Goal: Information Seeking & Learning: Learn about a topic

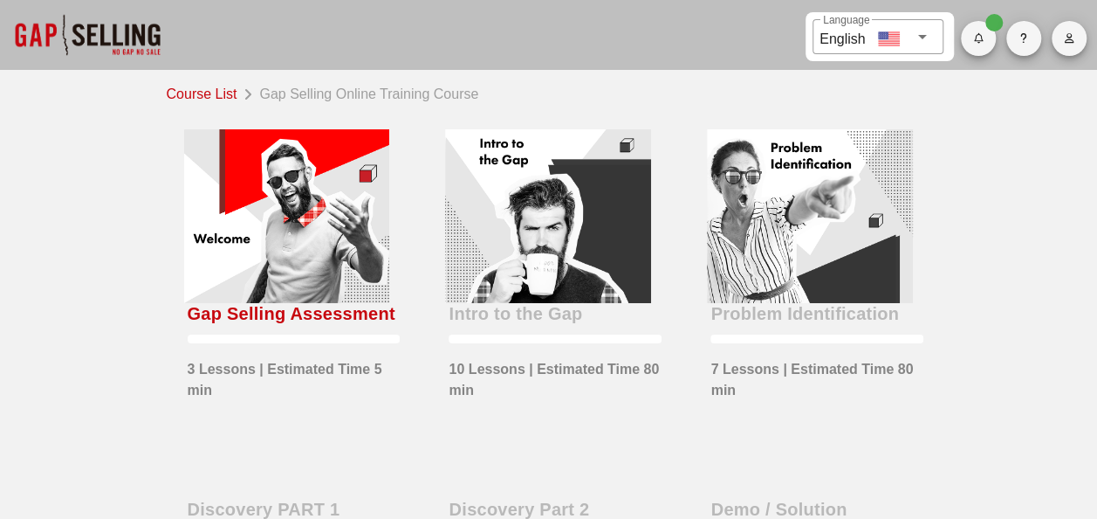
click at [188, 327] on div "Gap Selling Assessment" at bounding box center [292, 313] width 208 height 28
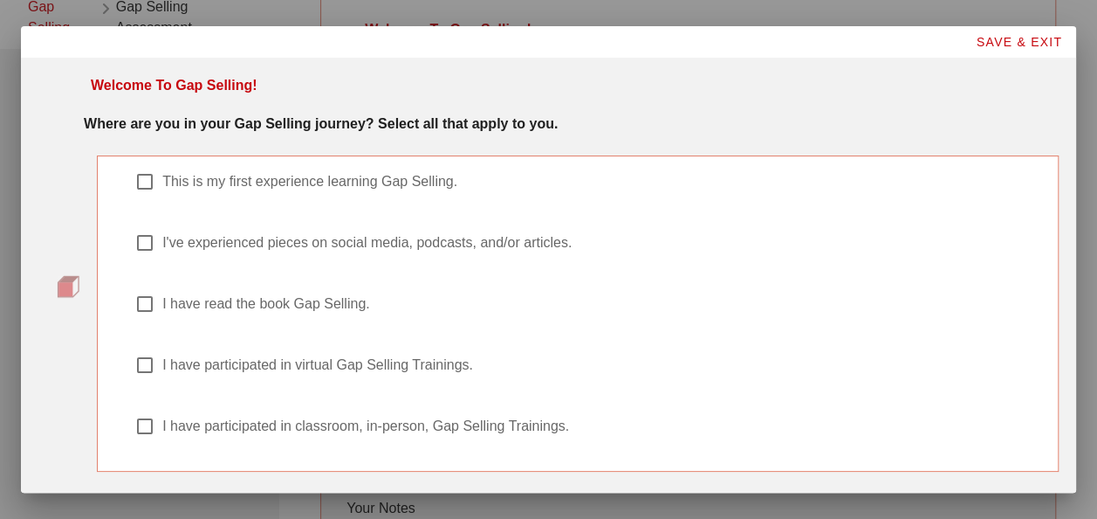
scroll to position [65, 0]
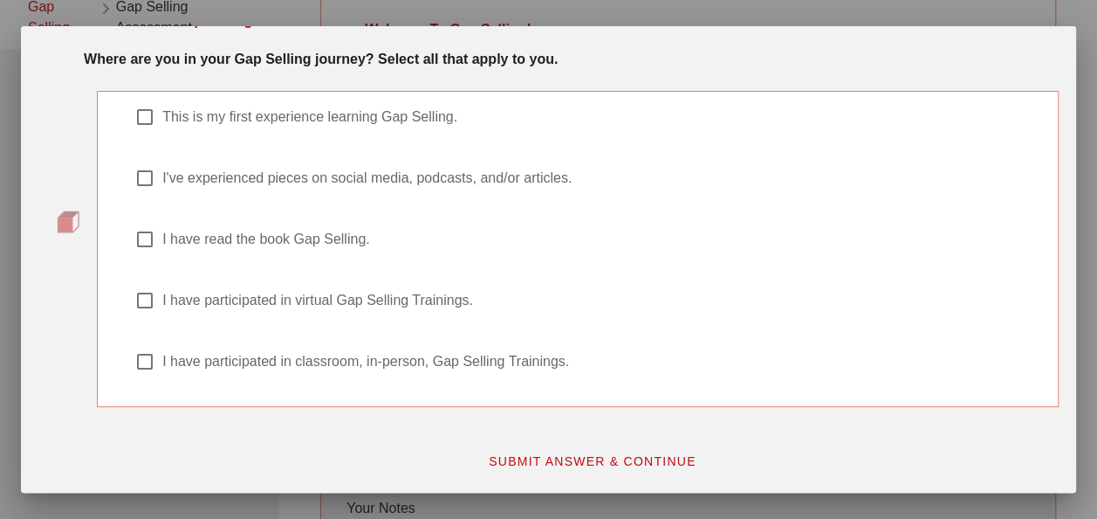
click at [204, 234] on label "I have read the book Gap Selling." at bounding box center [600, 238] width 877 height 17
checkbox input "true"
click at [530, 459] on span "SUBMIT ANSWER & CONTINUE" at bounding box center [592, 461] width 209 height 14
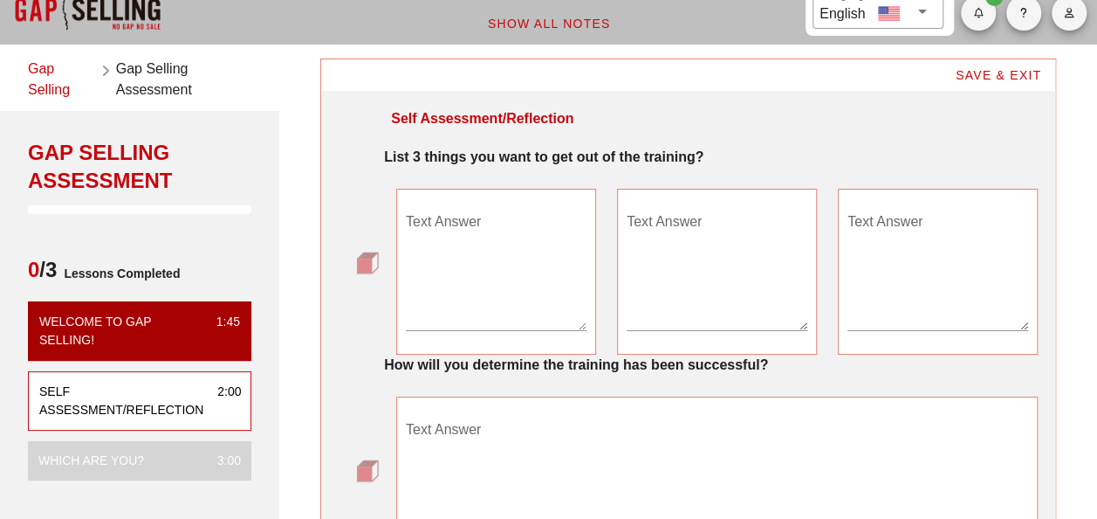
scroll to position [0, 0]
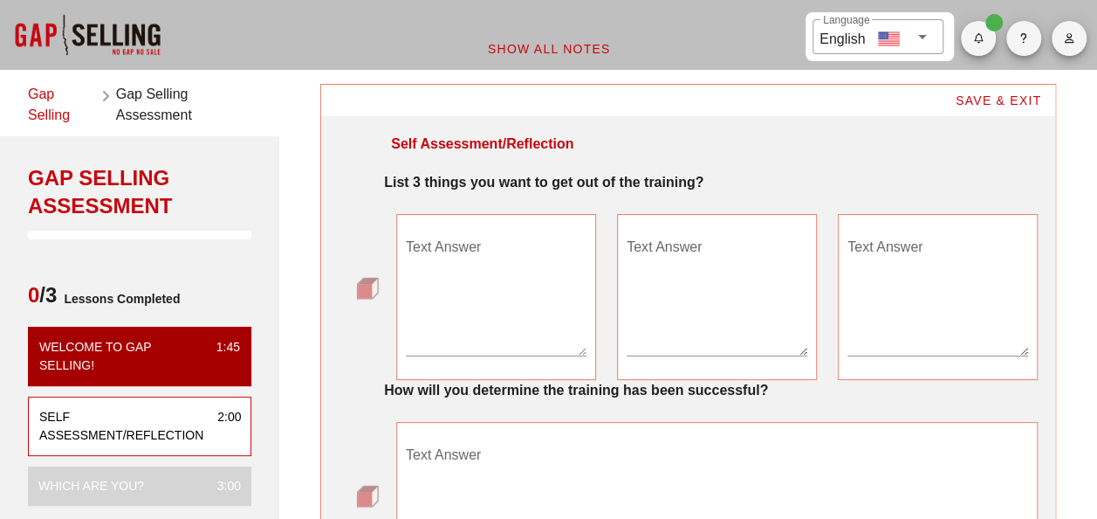
click at [450, 340] on textarea "Text Answer" at bounding box center [496, 294] width 181 height 122
click at [702, 256] on textarea "Text Answer" at bounding box center [717, 294] width 181 height 122
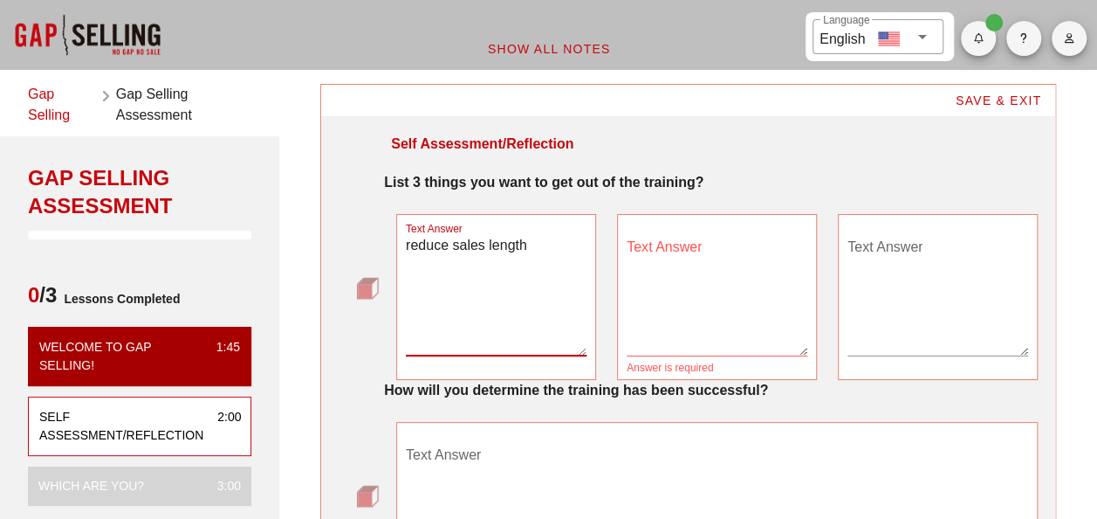
drag, startPoint x: 529, startPoint y: 243, endPoint x: 377, endPoint y: 227, distance: 152.7
click at [377, 227] on div "Text Answer reduce sales length Text Answer Answer is required Text Answer" at bounding box center [688, 297] width 699 height 166
type textarea "product presentation"
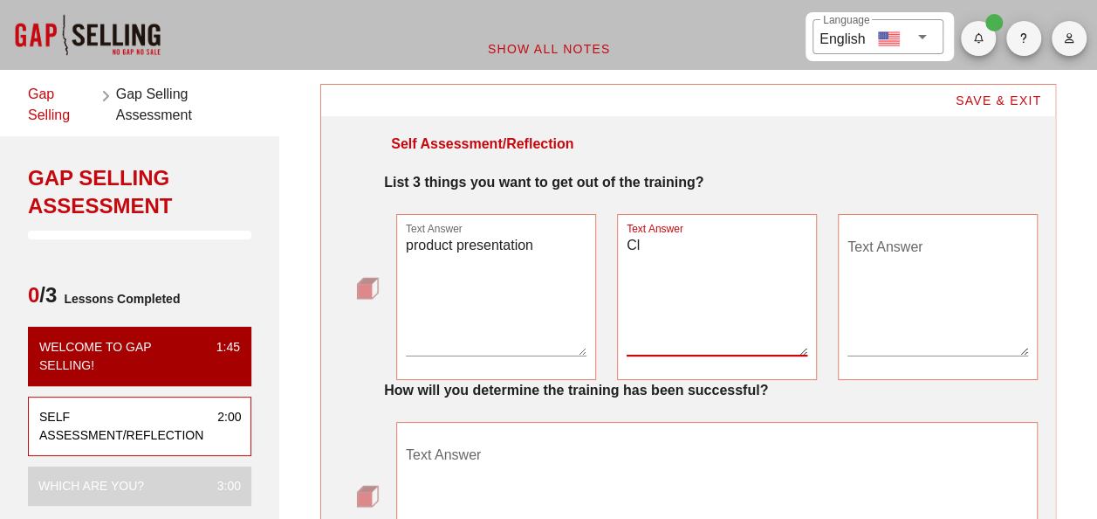
type textarea "C"
type textarea "Shorten sales length"
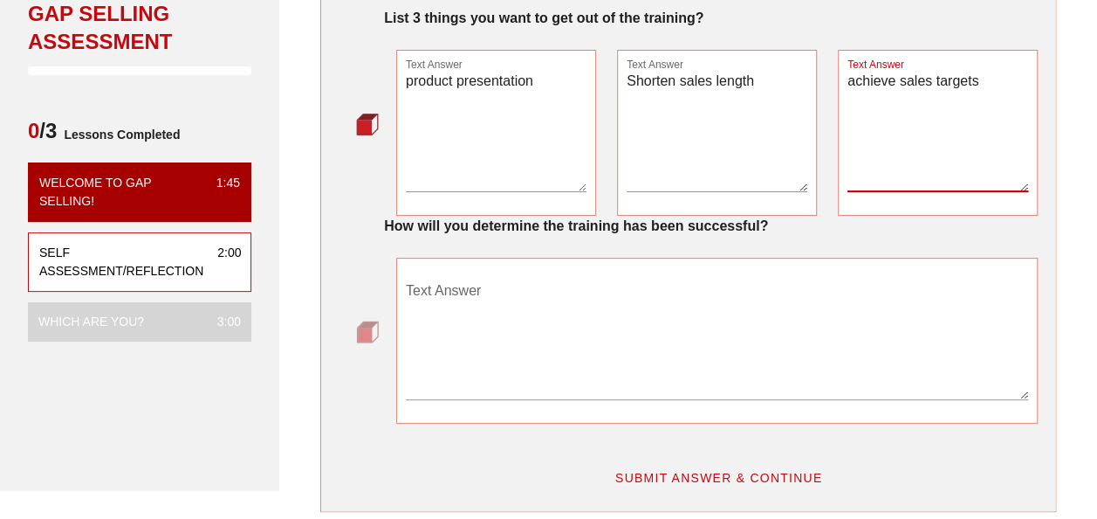
scroll to position [262, 0]
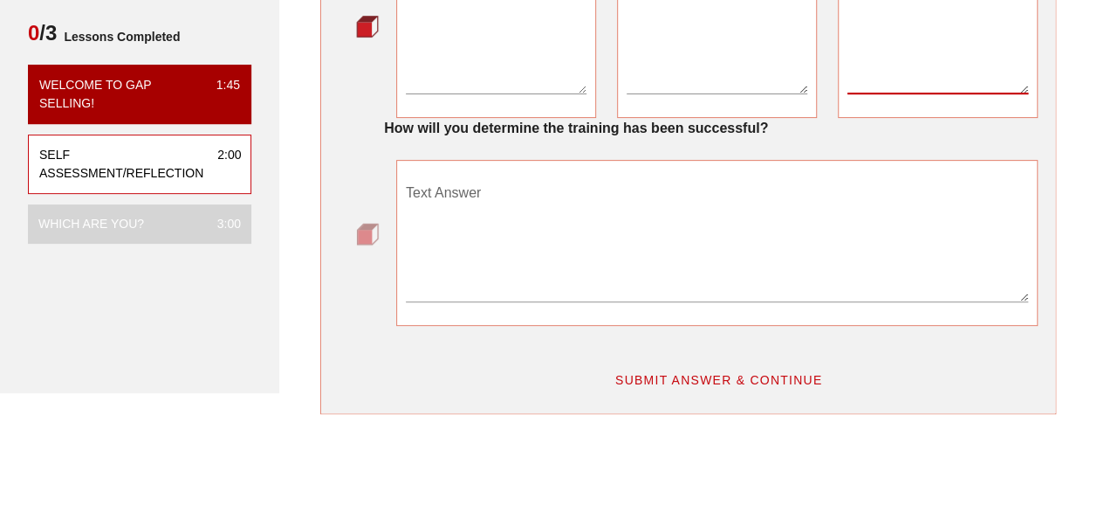
type textarea "achieve sales targets"
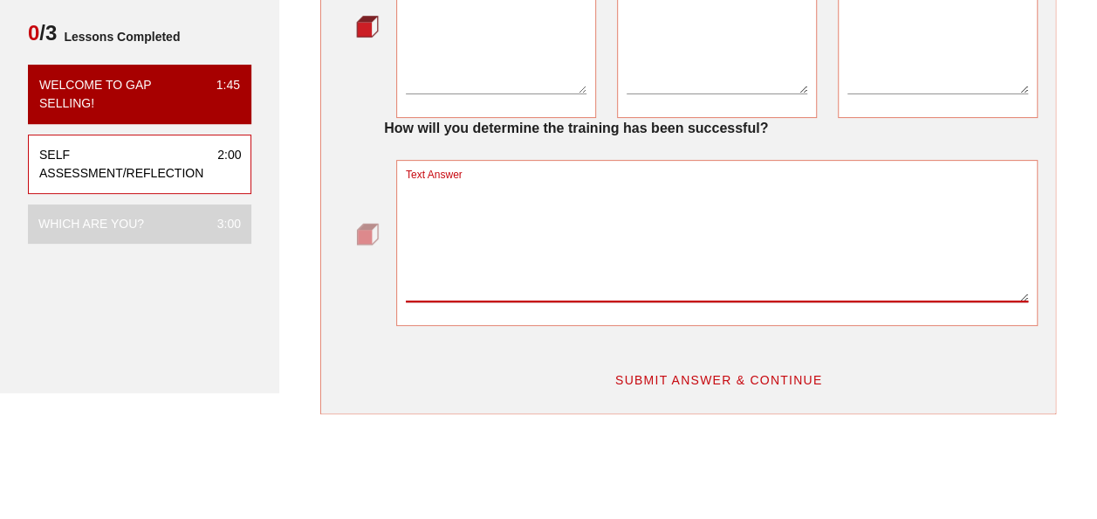
click at [587, 220] on textarea "Text Answer" at bounding box center [717, 240] width 622 height 122
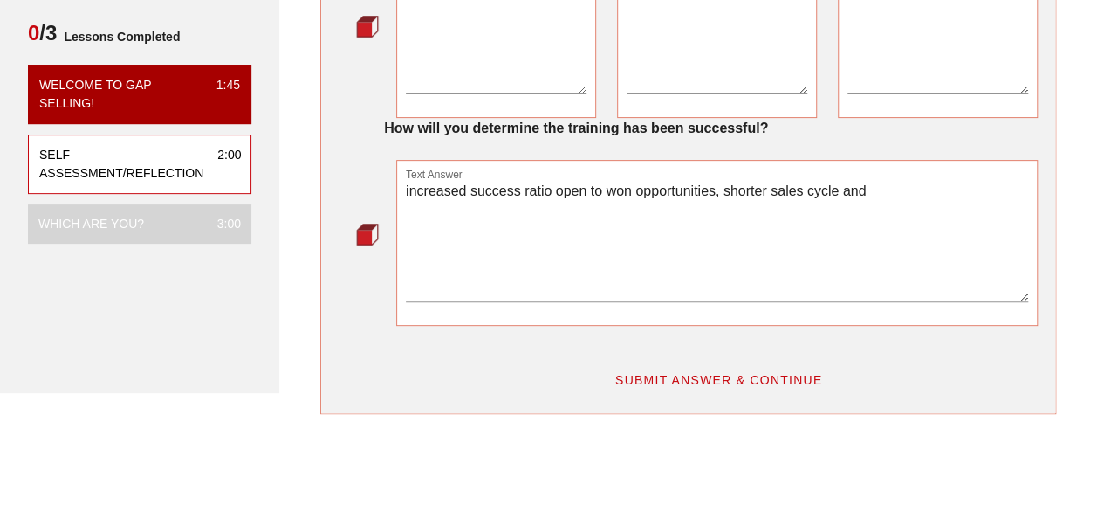
click at [404, 183] on div "Text Answer increased success ratio open to won opportunities, shorter sales cy…" at bounding box center [717, 243] width 642 height 166
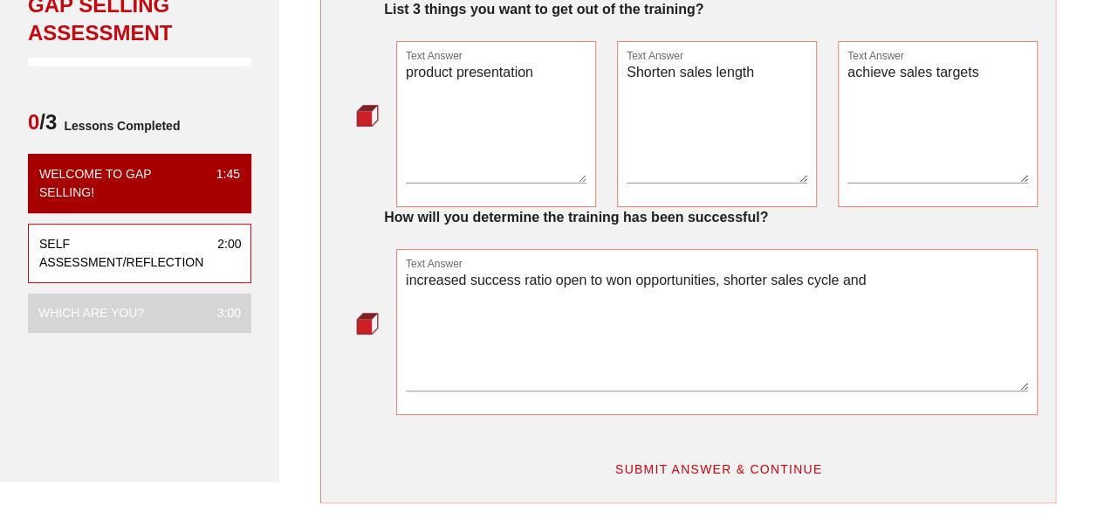
scroll to position [87, 0]
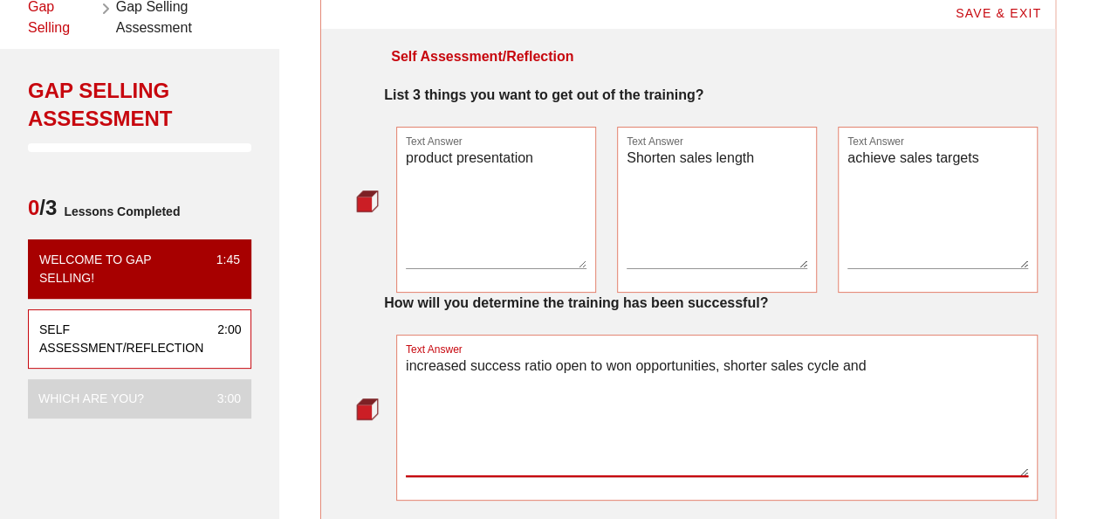
click at [760, 367] on textarea "increased success ratio open to won opportunities, shorter sales cycle and" at bounding box center [717, 415] width 622 height 122
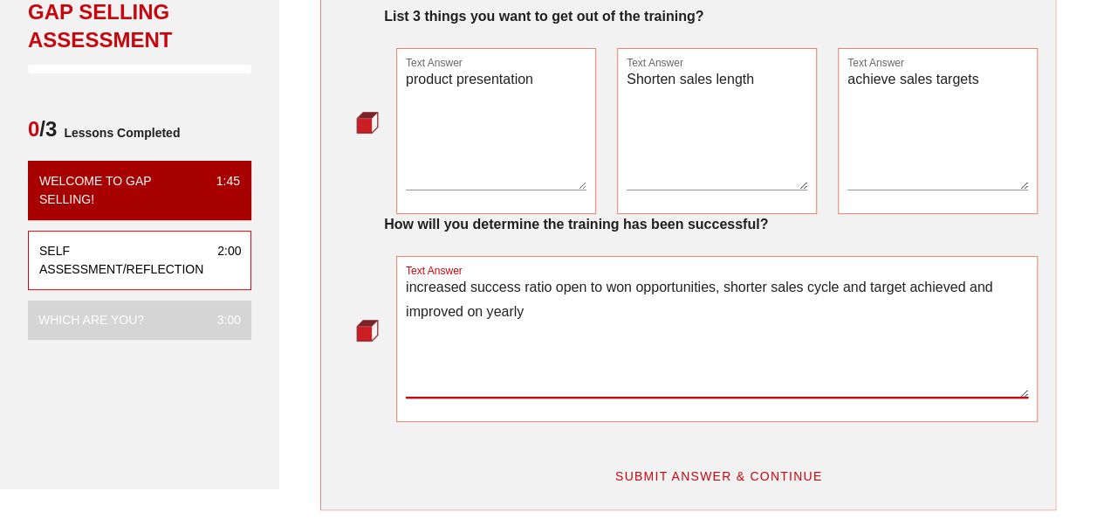
scroll to position [349, 0]
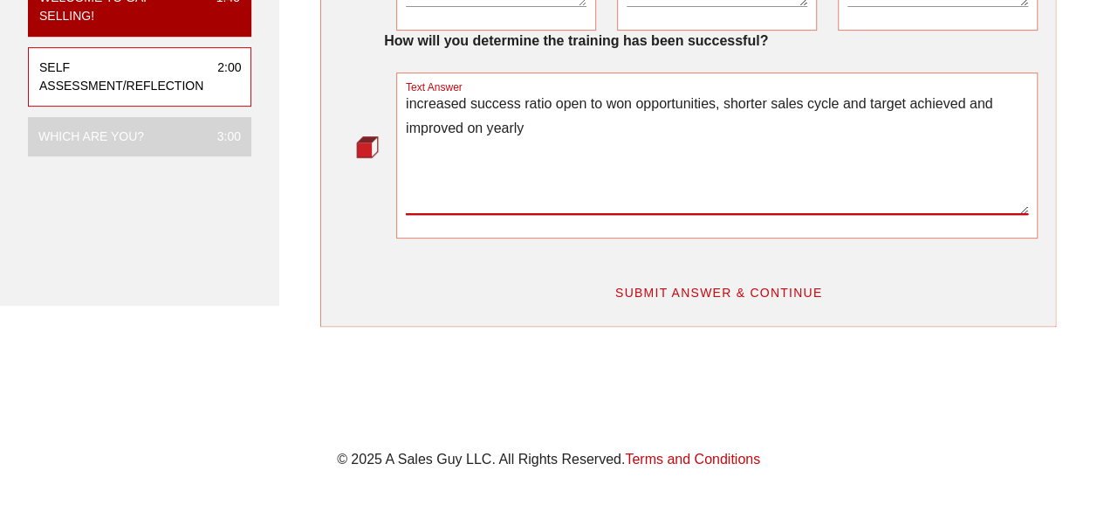
type textarea "increased success ratio open to won opportunities, shorter sales cycle and targ…"
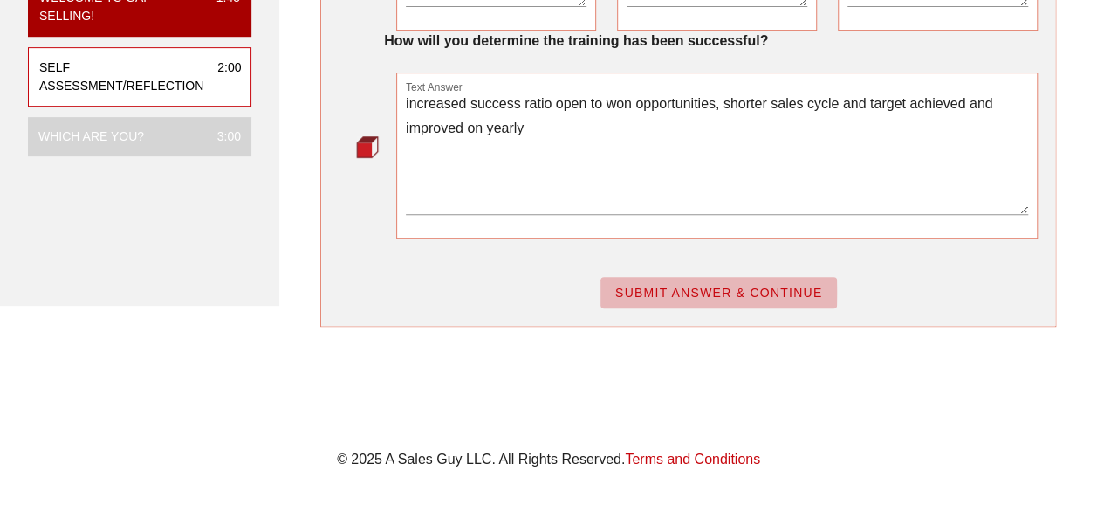
click at [760, 286] on span "SUBMIT ANSWER & CONTINUE" at bounding box center [719, 292] width 209 height 14
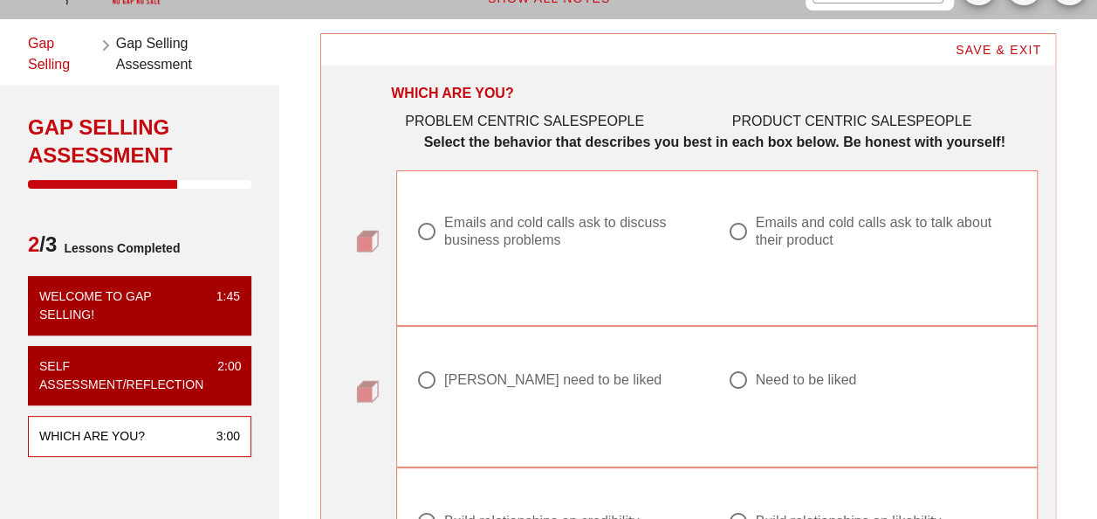
scroll to position [87, 0]
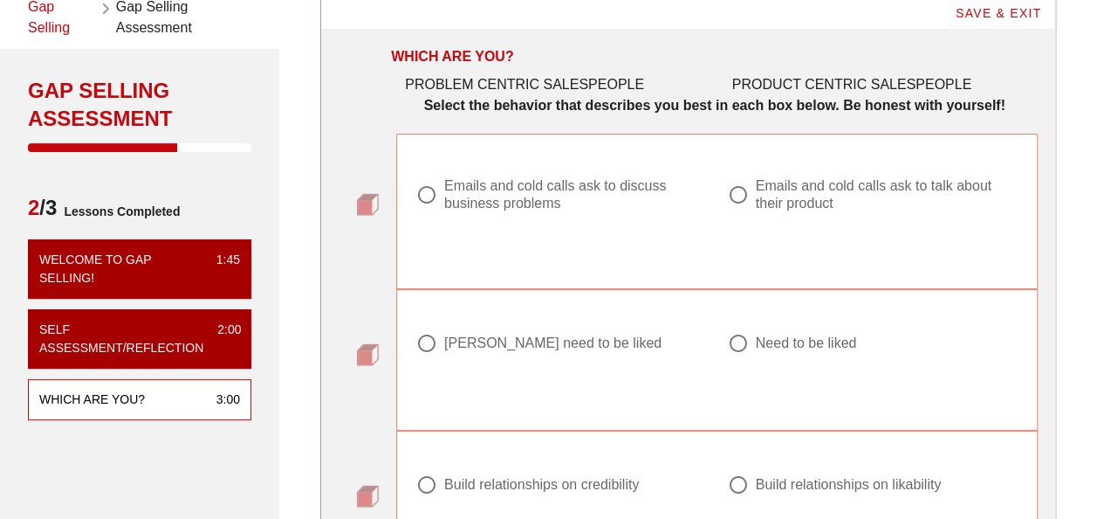
click at [430, 192] on div at bounding box center [427, 195] width 30 height 30
radio input "true"
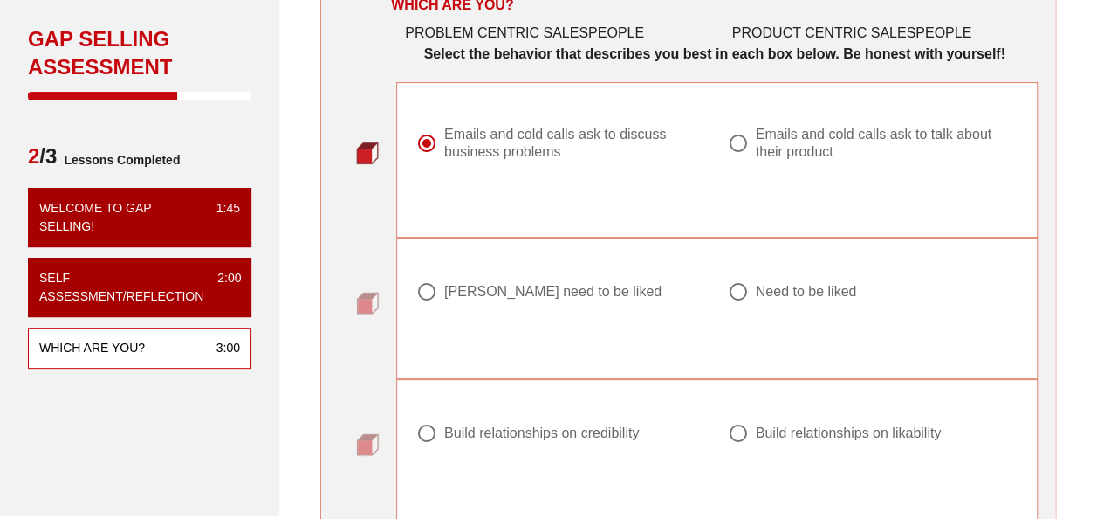
scroll to position [175, 0]
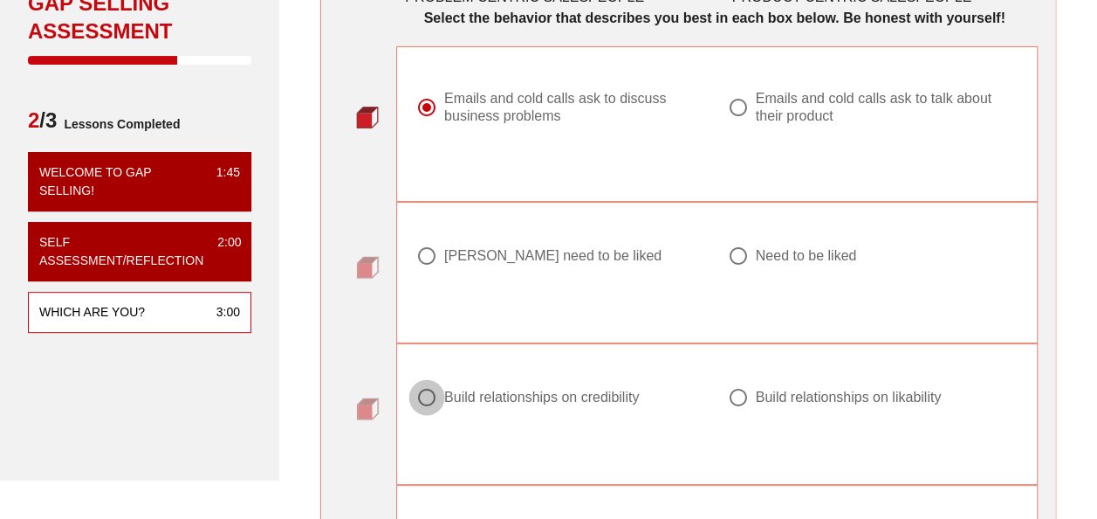
click at [426, 398] on div at bounding box center [427, 397] width 30 height 30
radio input "true"
click at [739, 251] on div at bounding box center [739, 256] width 30 height 30
radio input "true"
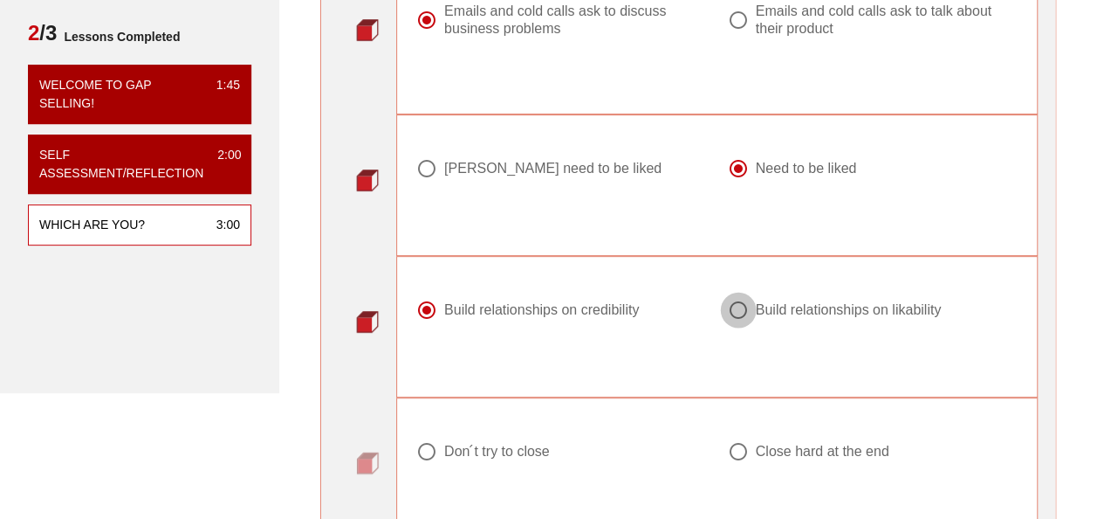
click at [744, 308] on div at bounding box center [739, 310] width 30 height 30
radio input "false"
radio input "true"
click at [423, 309] on div at bounding box center [427, 310] width 30 height 30
radio input "true"
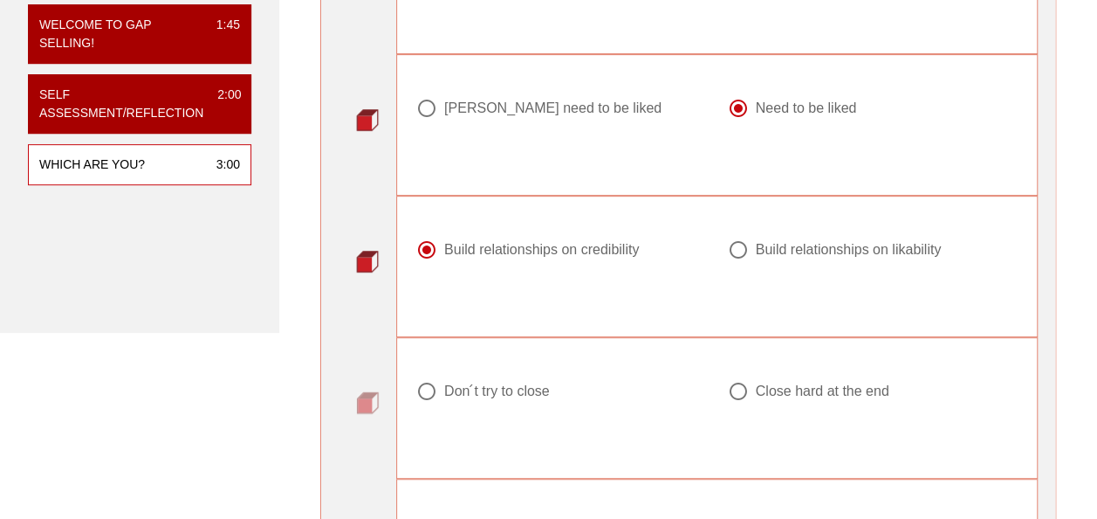
scroll to position [349, 0]
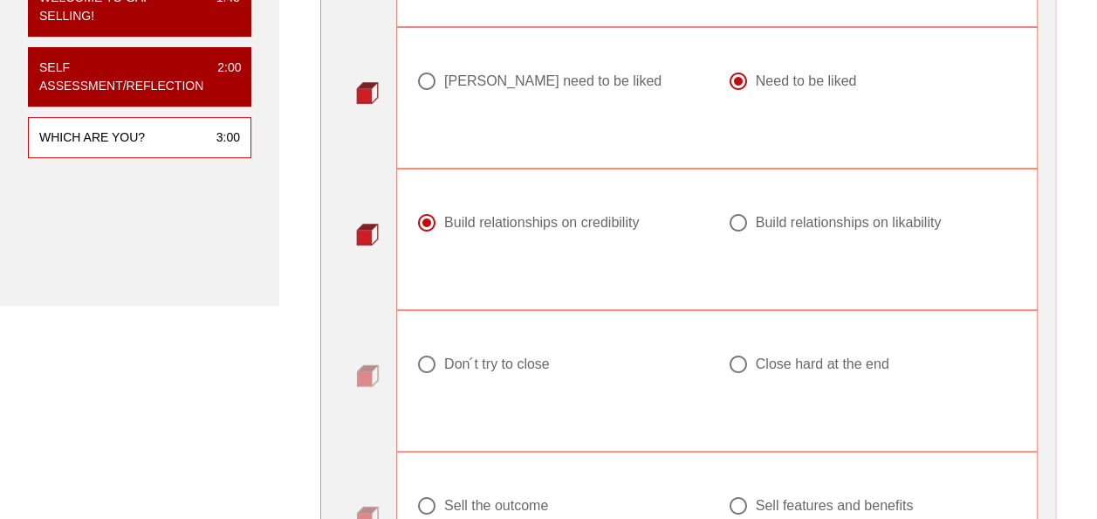
click at [498, 365] on div "Don ́t try to close" at bounding box center [497, 363] width 106 height 17
radio input "true"
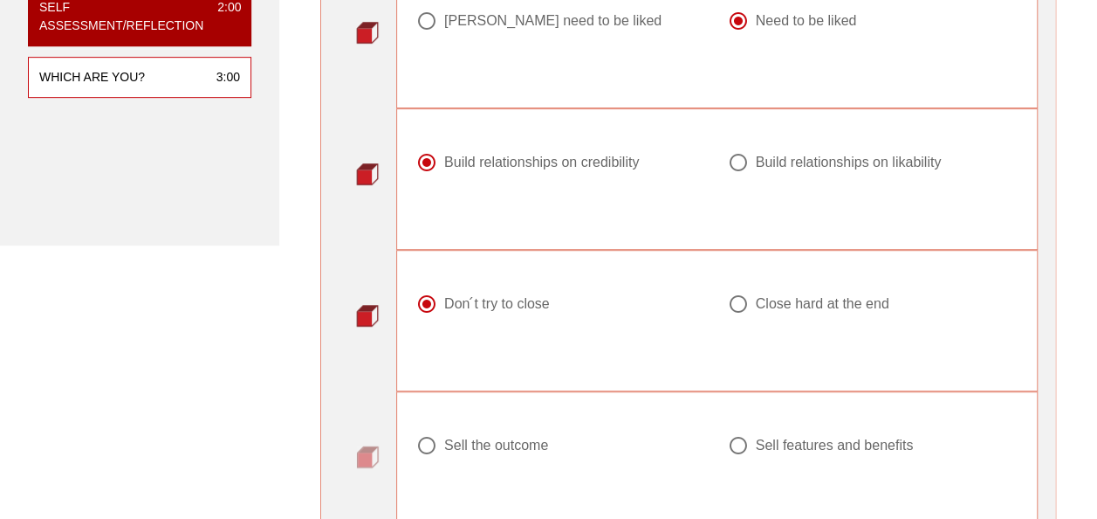
scroll to position [437, 0]
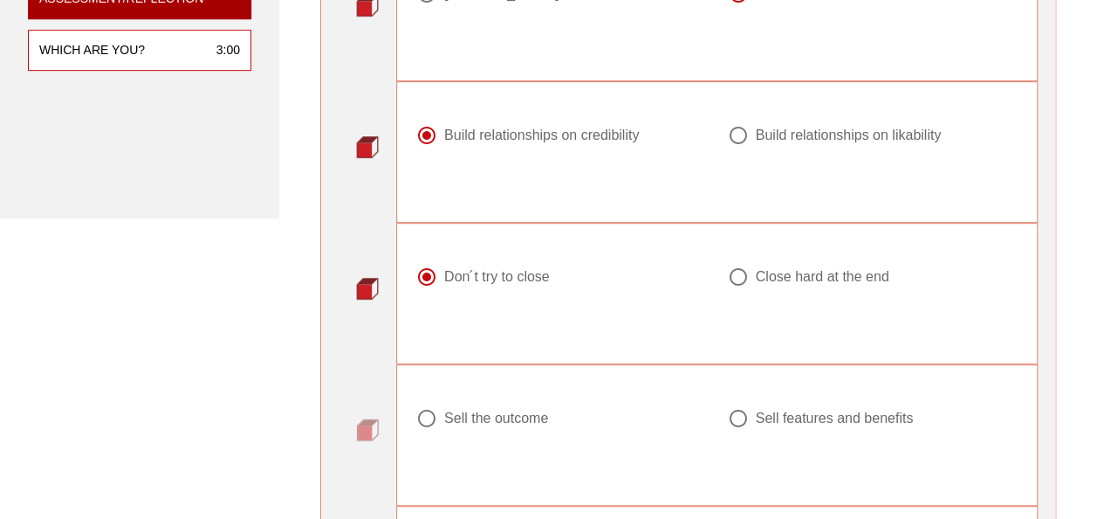
click at [735, 416] on div at bounding box center [739, 418] width 30 height 30
radio input "true"
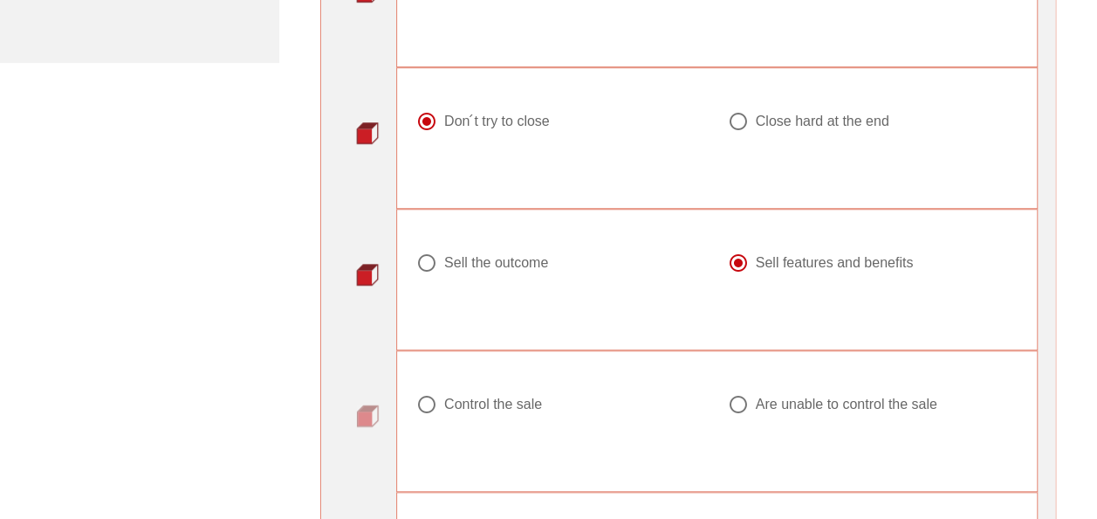
scroll to position [698, 0]
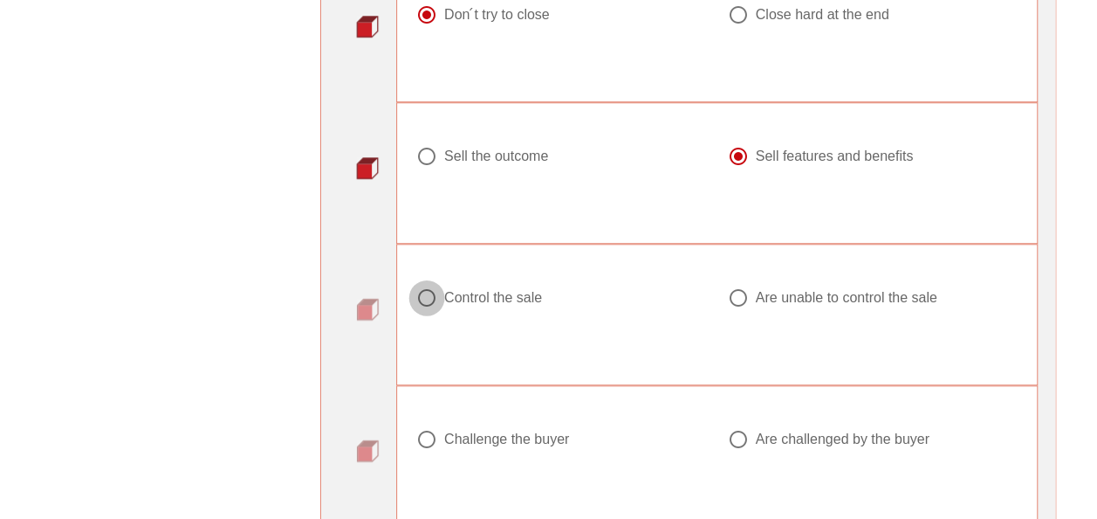
click at [426, 299] on div at bounding box center [427, 298] width 30 height 30
radio input "true"
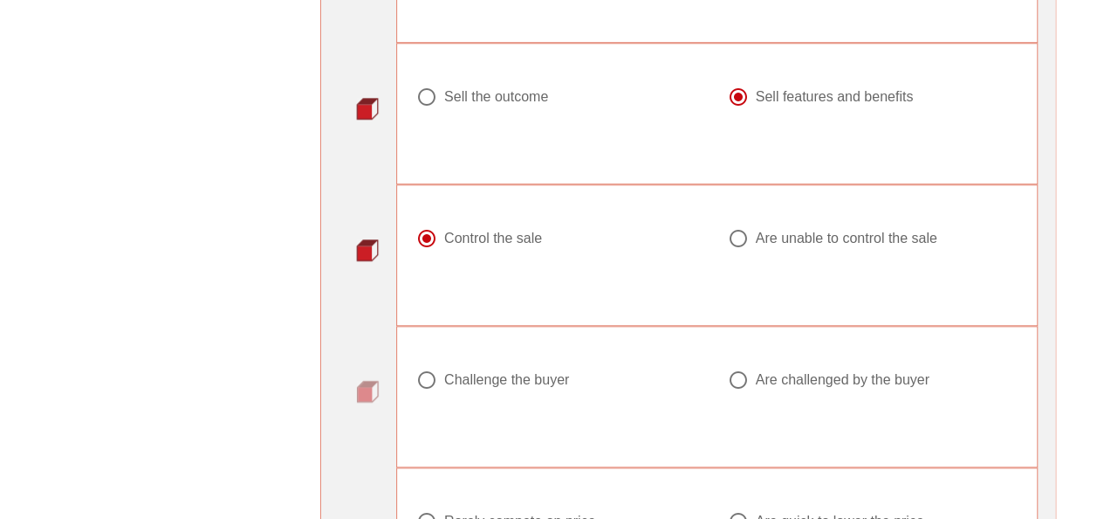
scroll to position [786, 0]
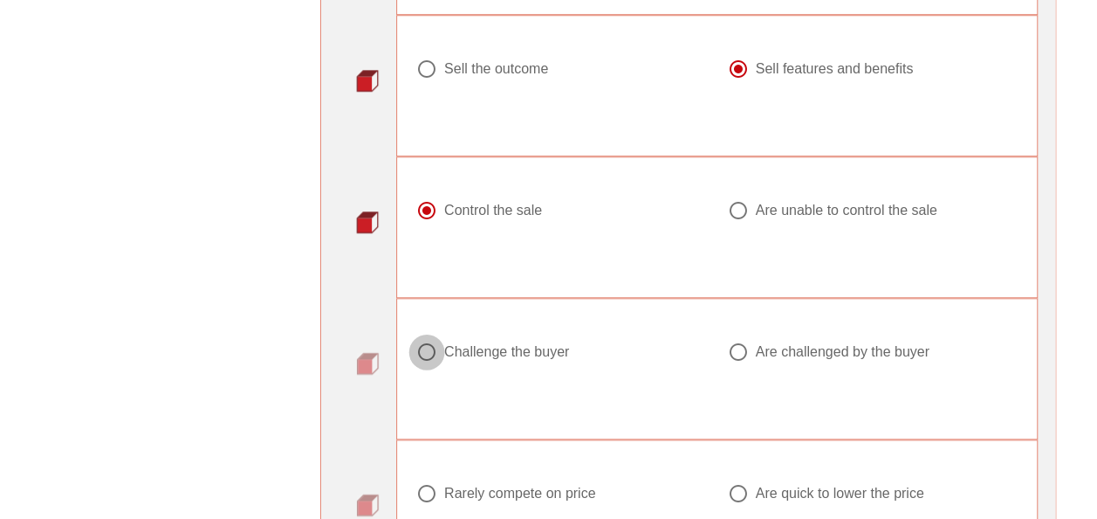
click at [421, 349] on div at bounding box center [427, 352] width 30 height 30
radio input "true"
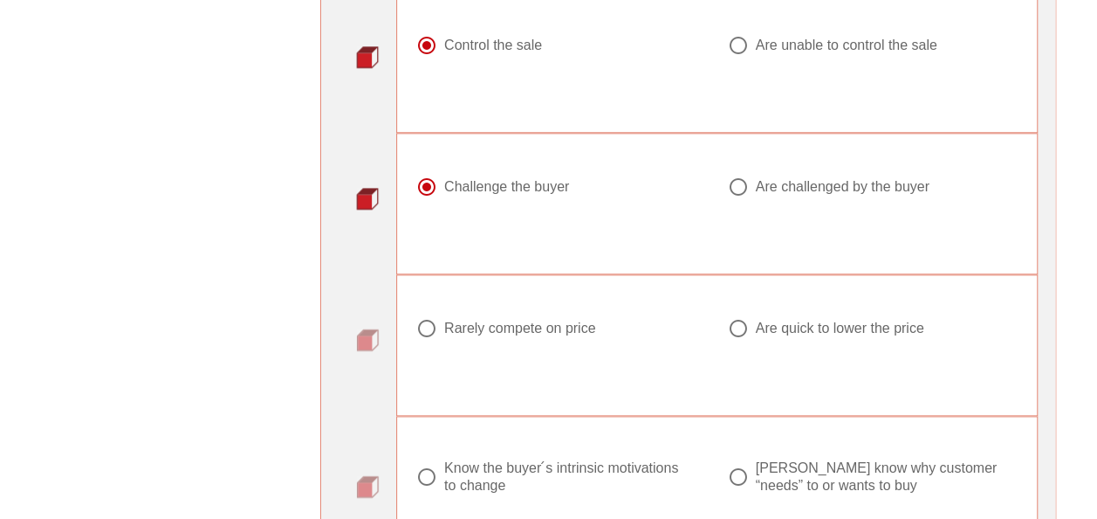
scroll to position [1048, 0]
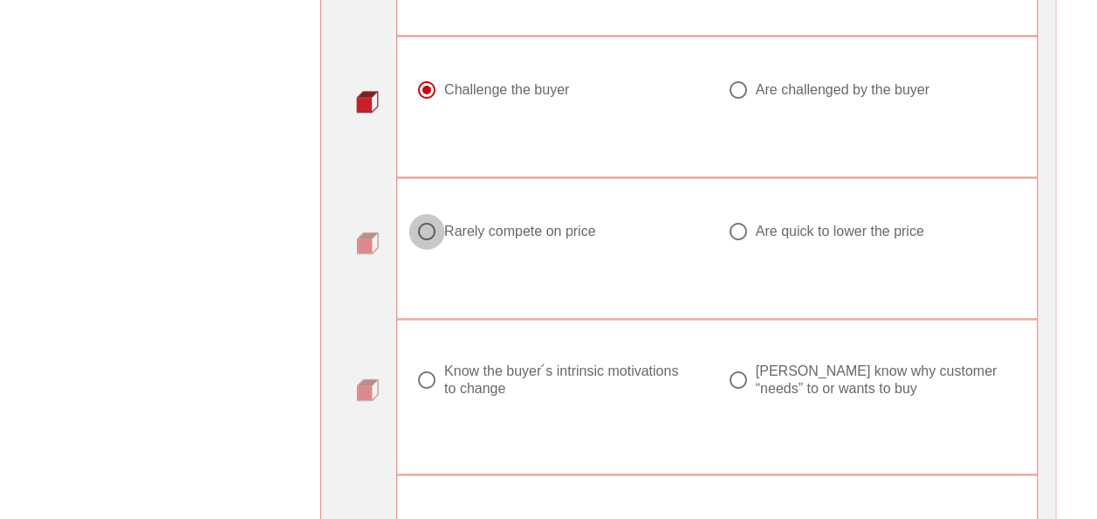
click at [424, 227] on div at bounding box center [427, 232] width 30 height 30
radio input "true"
click at [454, 362] on div "Know the buyer ́s intrinsic motivations to change" at bounding box center [568, 379] width 249 height 35
radio input "true"
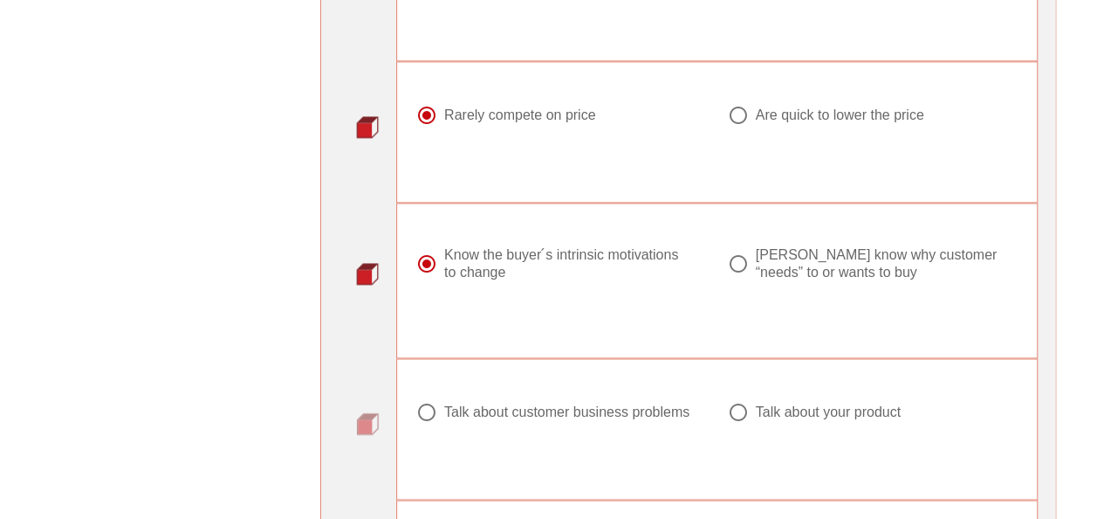
scroll to position [1222, 0]
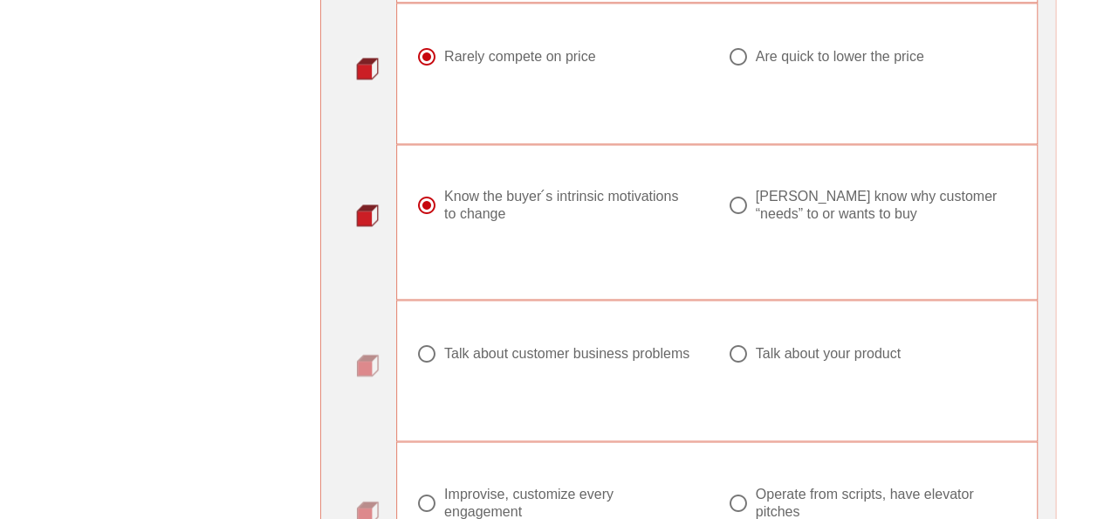
click at [653, 346] on div "Talk about customer business problems" at bounding box center [566, 353] width 245 height 17
radio input "true"
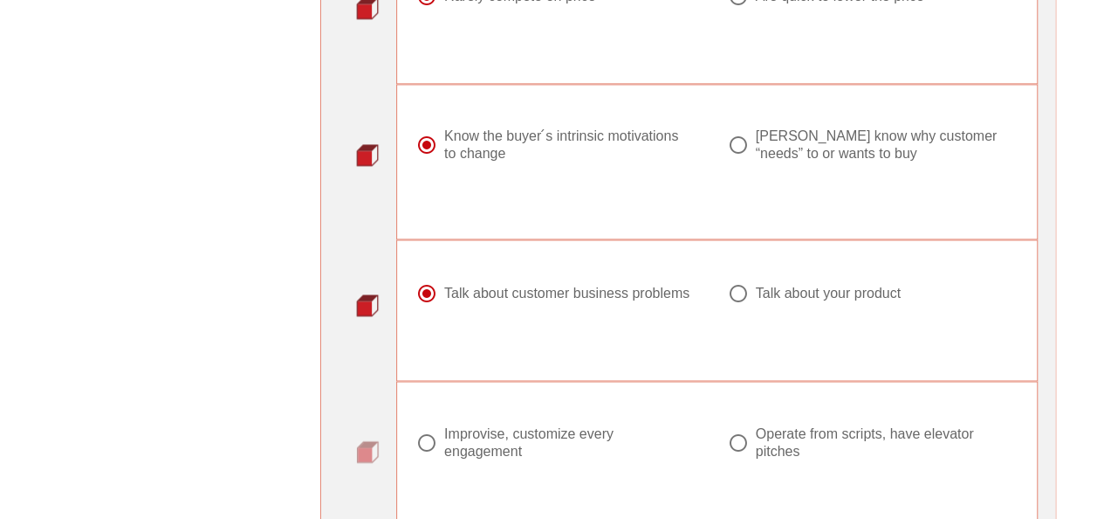
scroll to position [1310, 0]
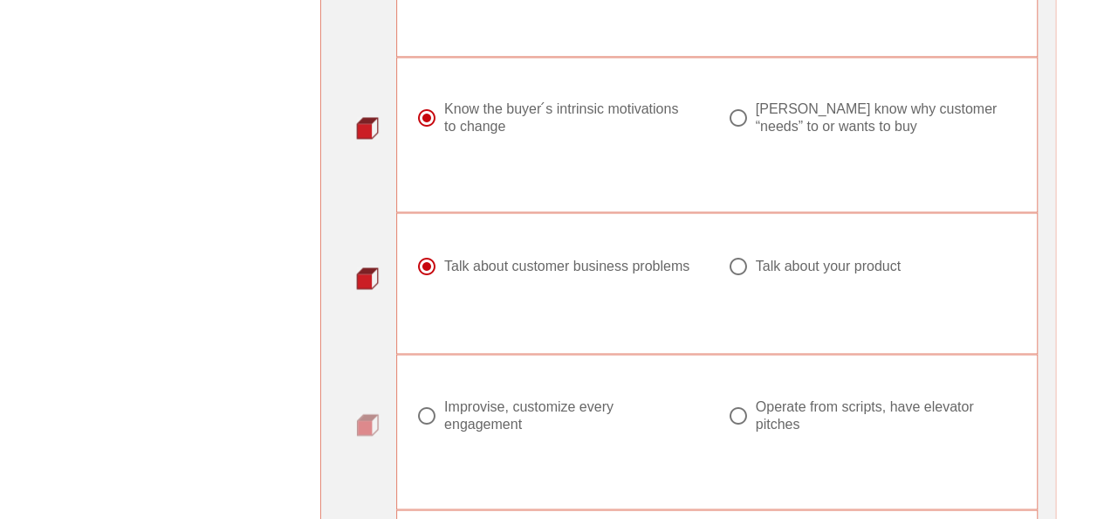
click at [424, 415] on div at bounding box center [427, 415] width 30 height 30
radio input "true"
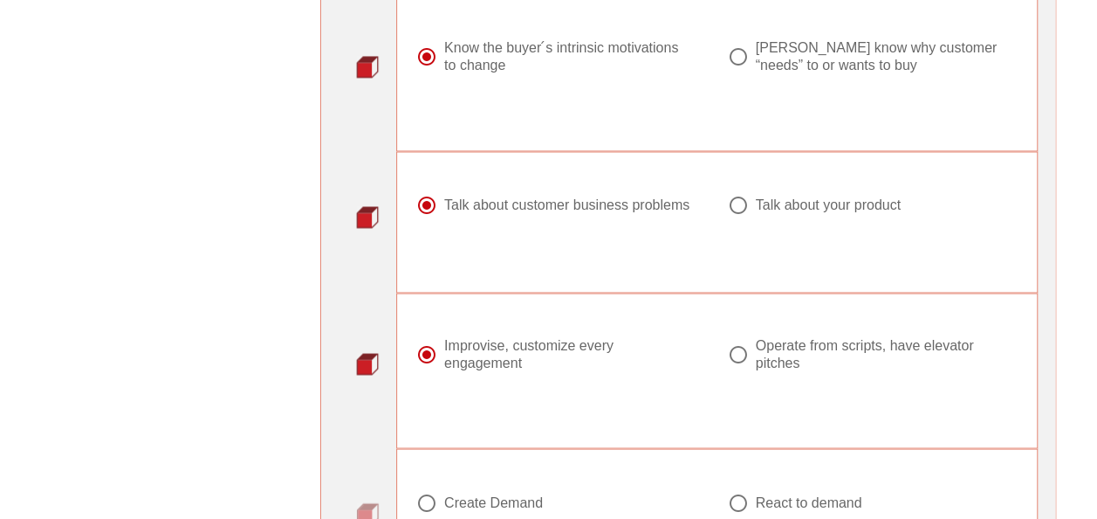
scroll to position [1484, 0]
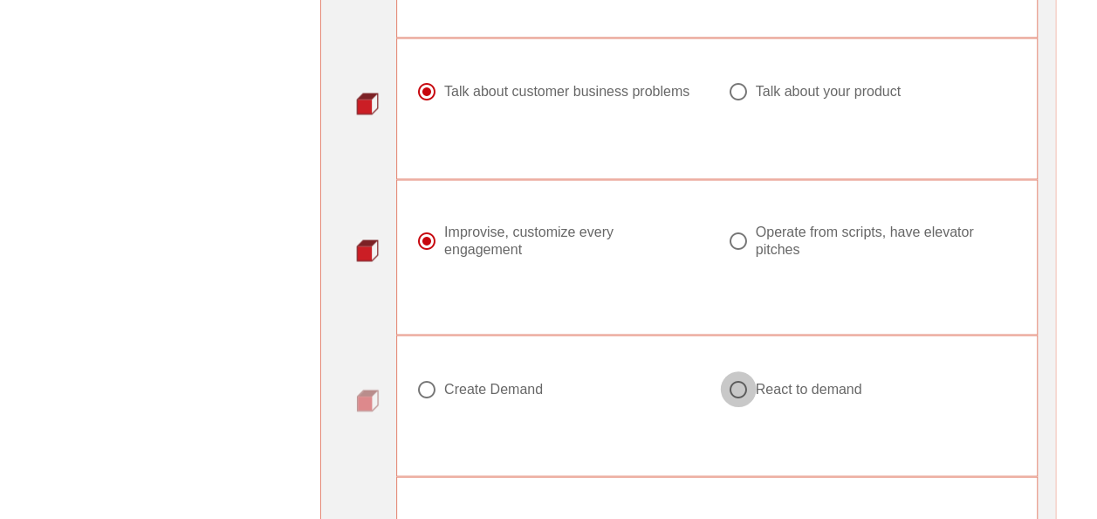
click at [731, 379] on div at bounding box center [739, 389] width 30 height 30
radio input "true"
click at [423, 381] on div at bounding box center [427, 389] width 30 height 30
radio input "true"
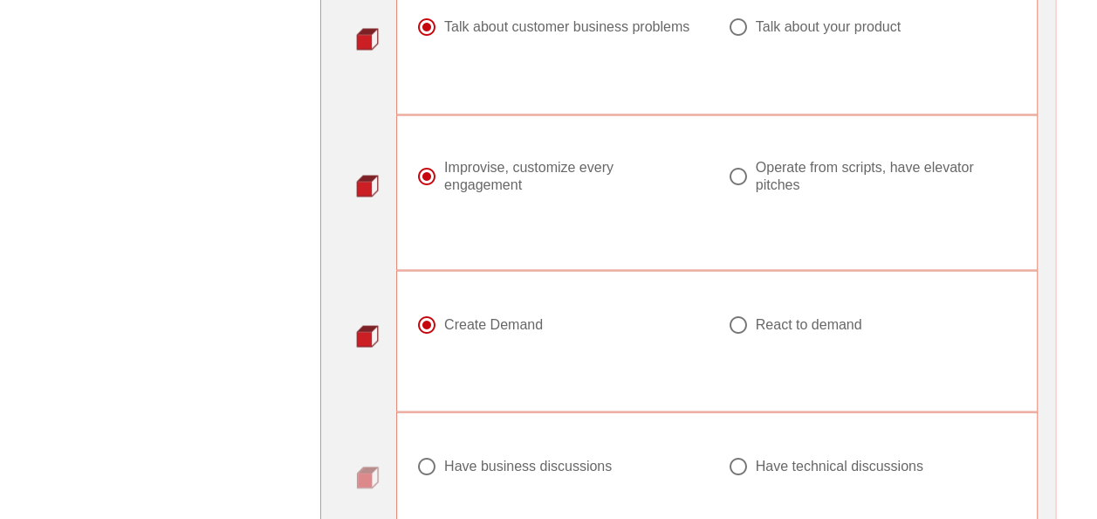
scroll to position [1659, 0]
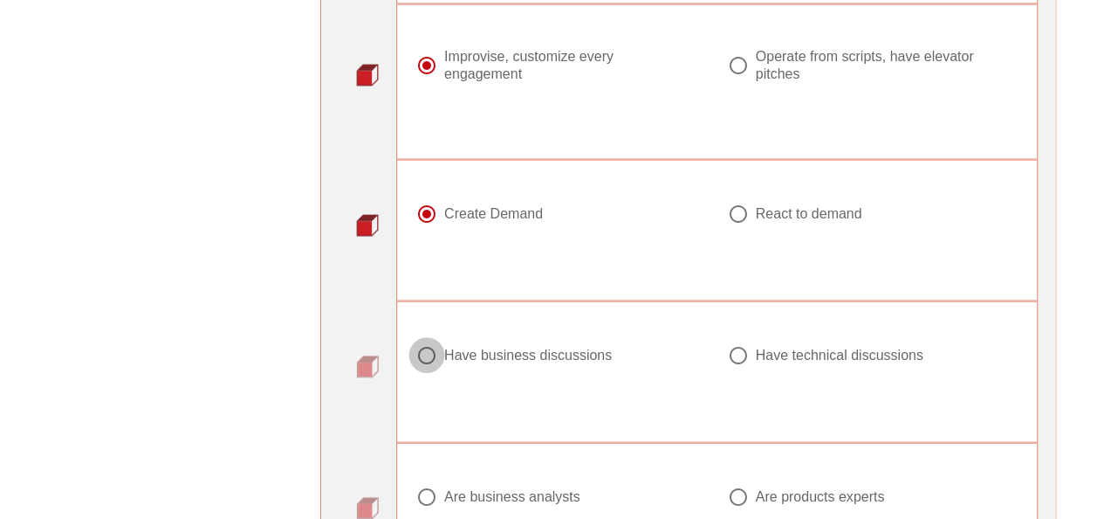
click at [424, 346] on div at bounding box center [427, 355] width 30 height 30
radio input "true"
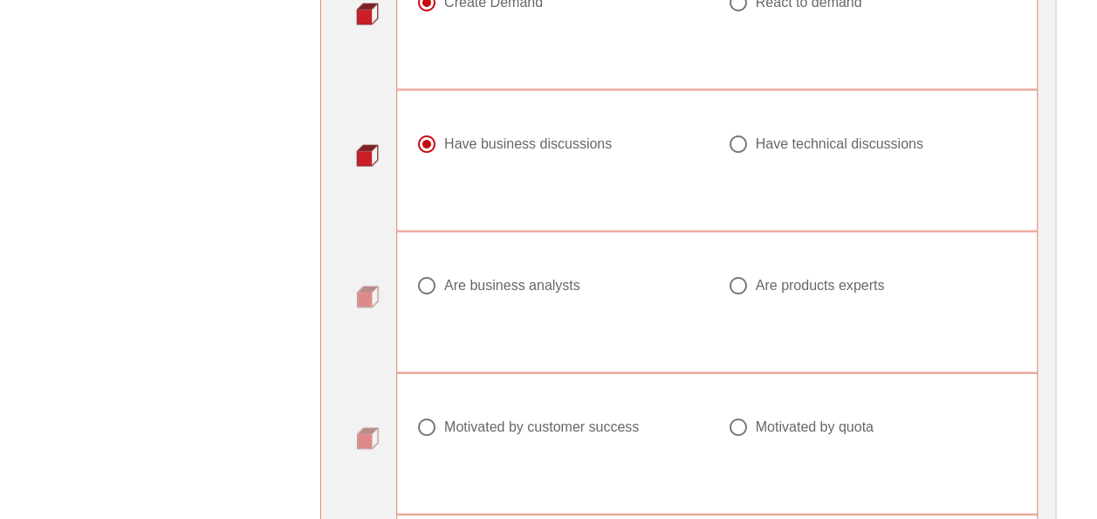
scroll to position [1833, 0]
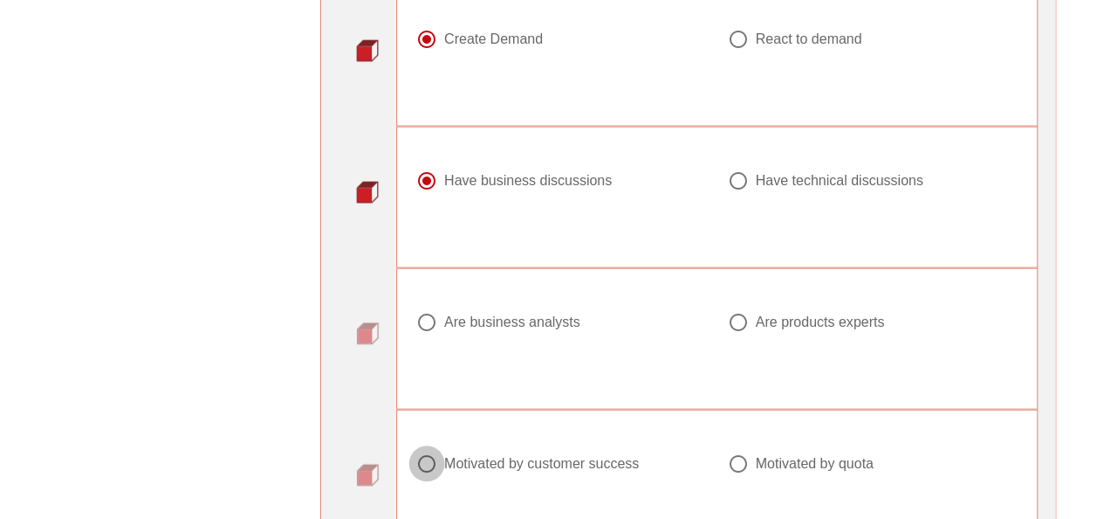
click at [423, 450] on div at bounding box center [427, 464] width 30 height 30
radio input "true"
click at [736, 314] on div at bounding box center [739, 322] width 30 height 30
radio input "true"
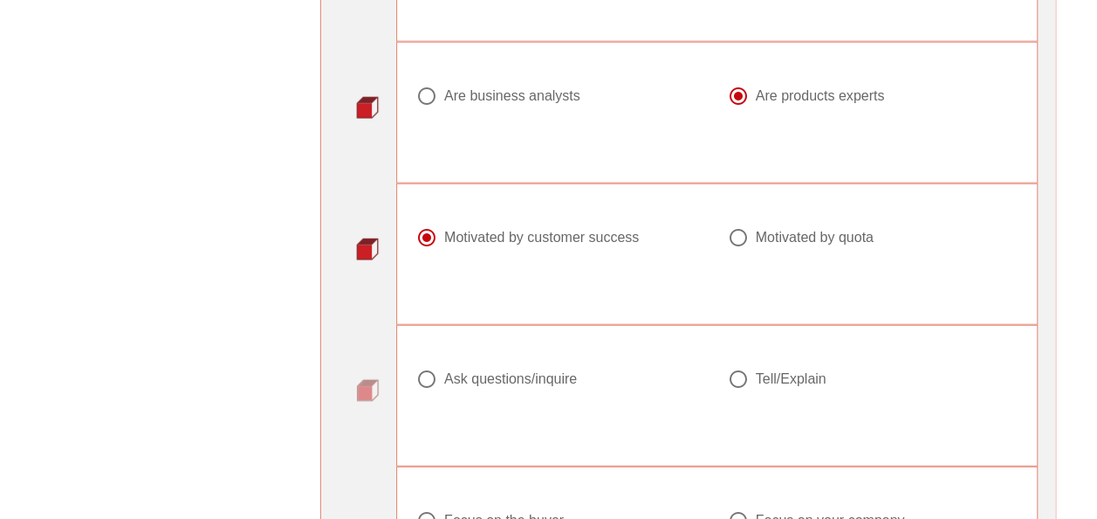
scroll to position [2095, 0]
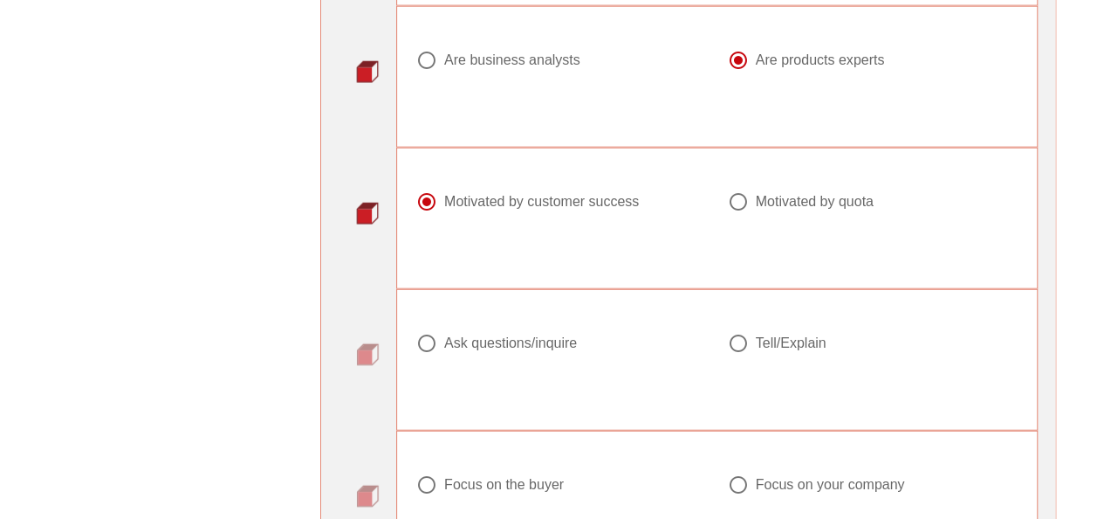
click at [416, 335] on div at bounding box center [427, 343] width 30 height 30
radio input "true"
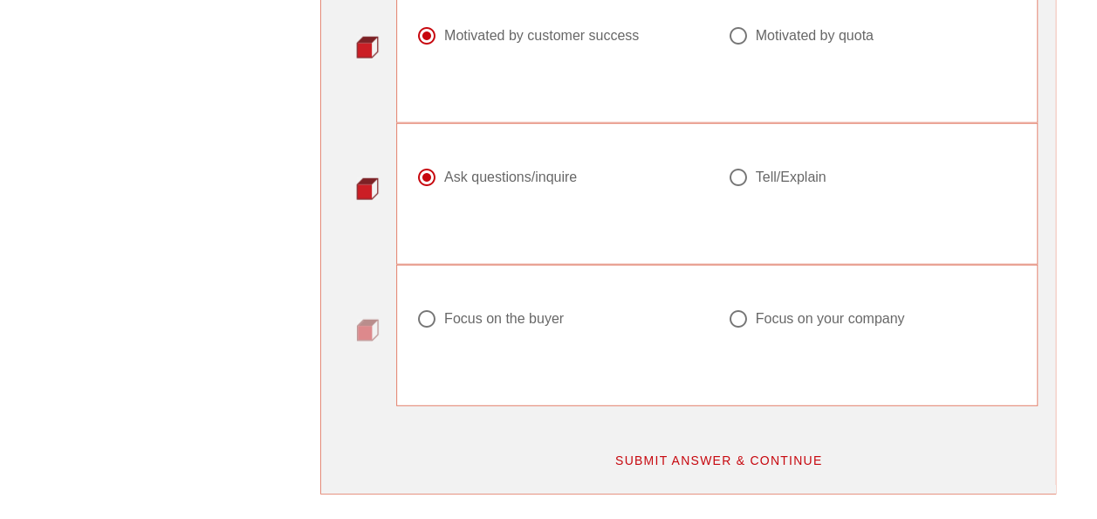
scroll to position [2270, 0]
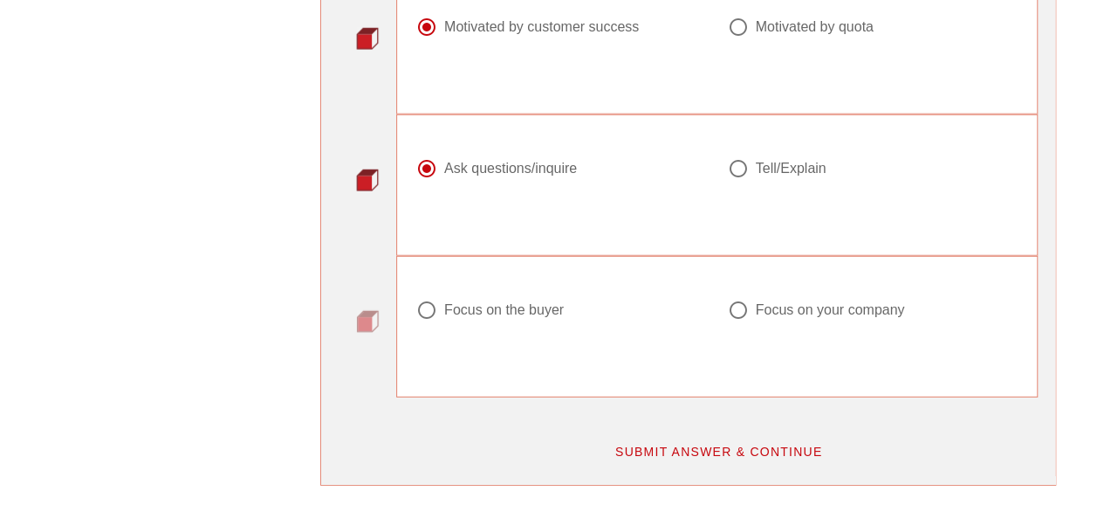
click at [534, 301] on div "Focus on the buyer" at bounding box center [504, 309] width 120 height 17
radio input "true"
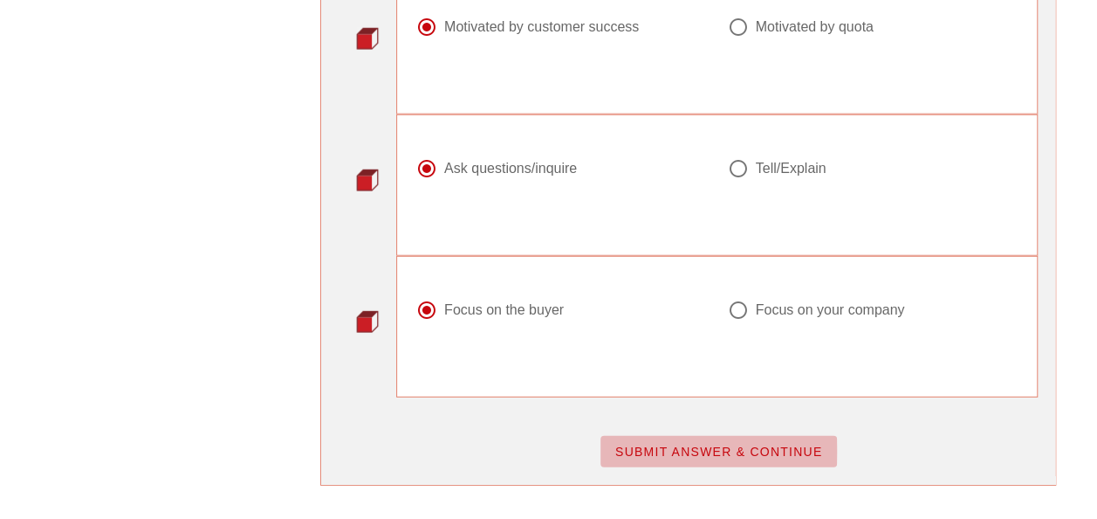
click at [760, 436] on button "SUBMIT ANSWER & CONTINUE" at bounding box center [719, 451] width 237 height 31
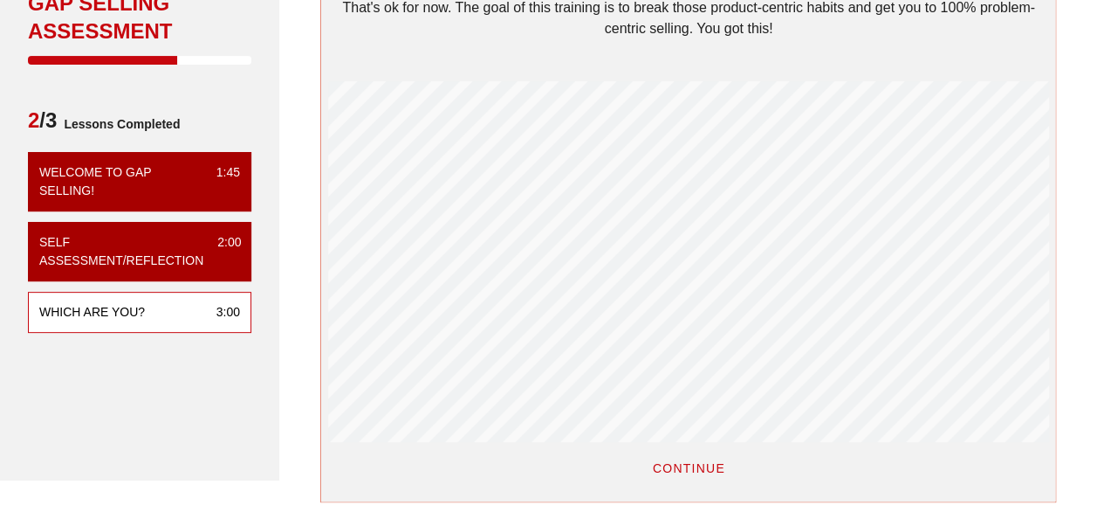
scroll to position [349, 0]
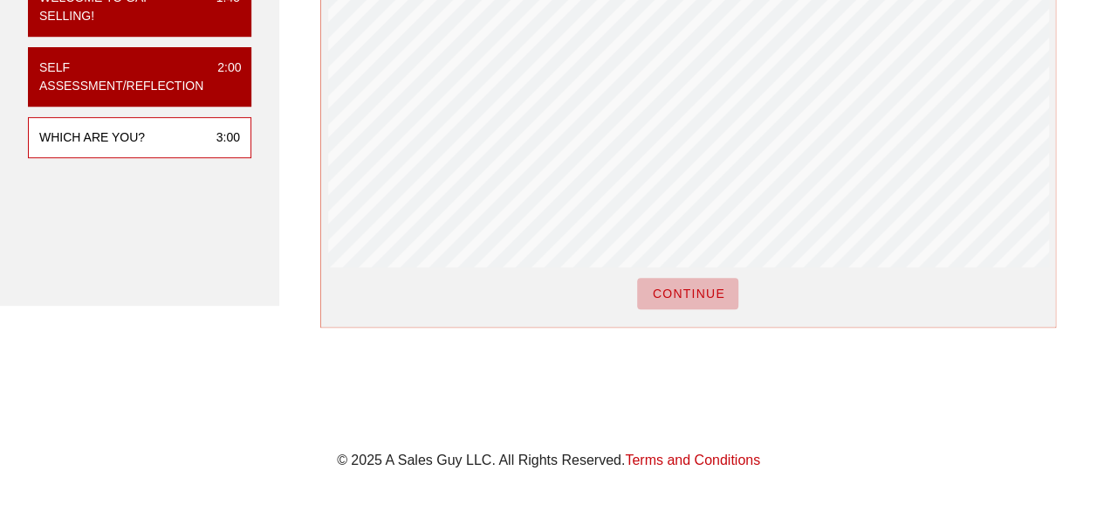
click at [697, 292] on span "CONTINUE" at bounding box center [687, 293] width 73 height 14
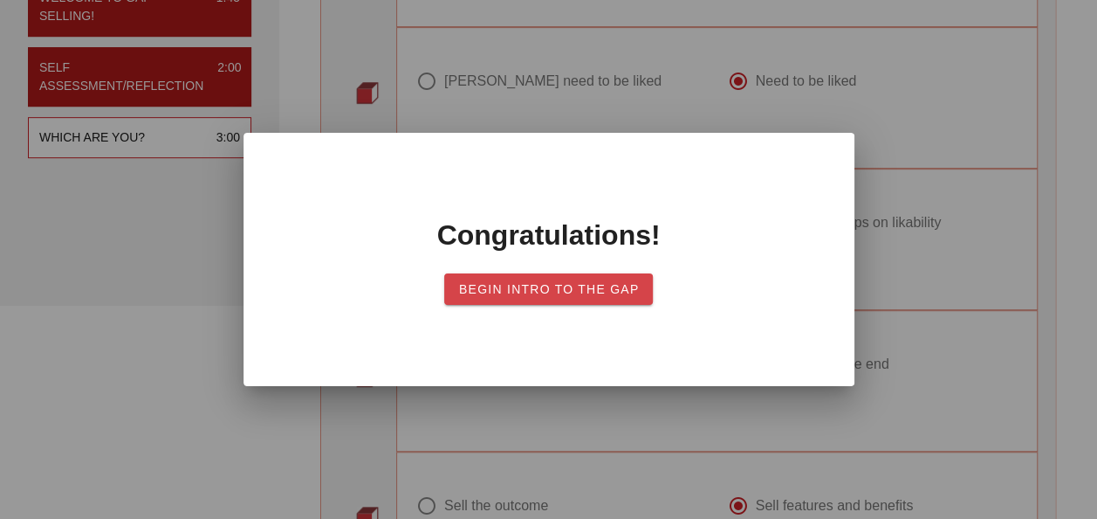
click at [553, 293] on span "Begin Intro to the Gap" at bounding box center [549, 289] width 182 height 14
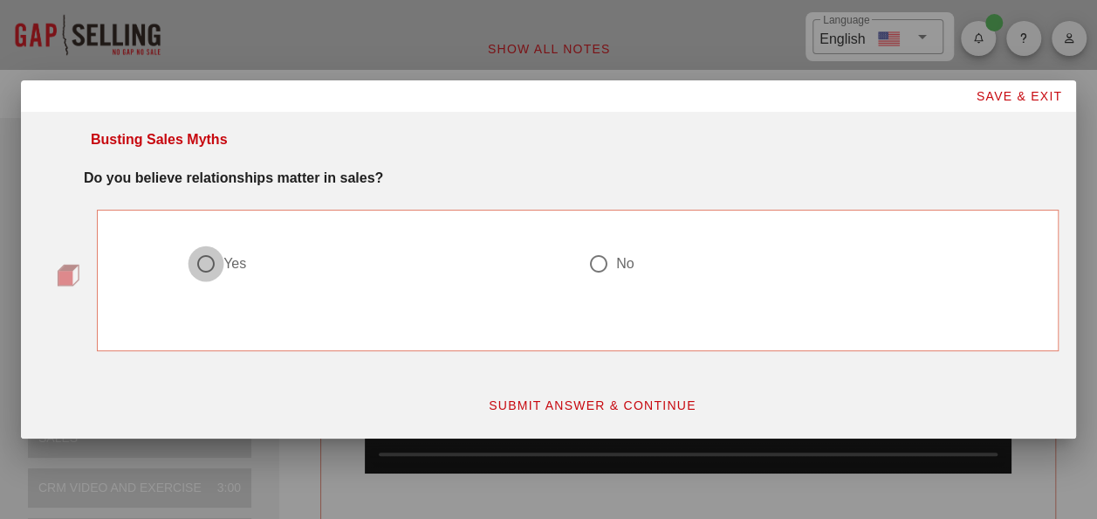
click at [206, 267] on div at bounding box center [206, 264] width 30 height 30
radio input "true"
click at [578, 412] on button "SUBMIT ANSWER & CONTINUE" at bounding box center [592, 404] width 237 height 31
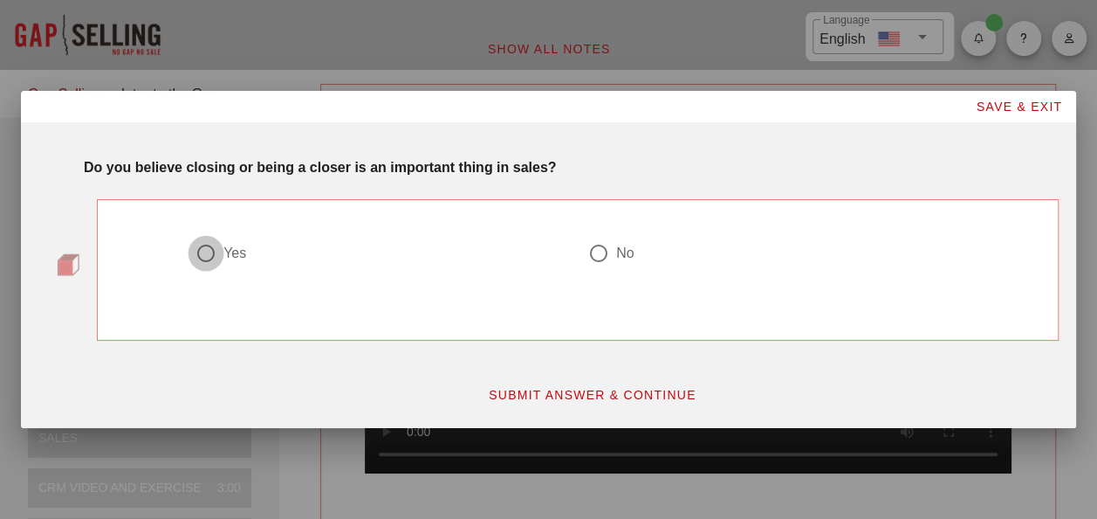
click at [214, 253] on div at bounding box center [206, 253] width 30 height 30
radio input "true"
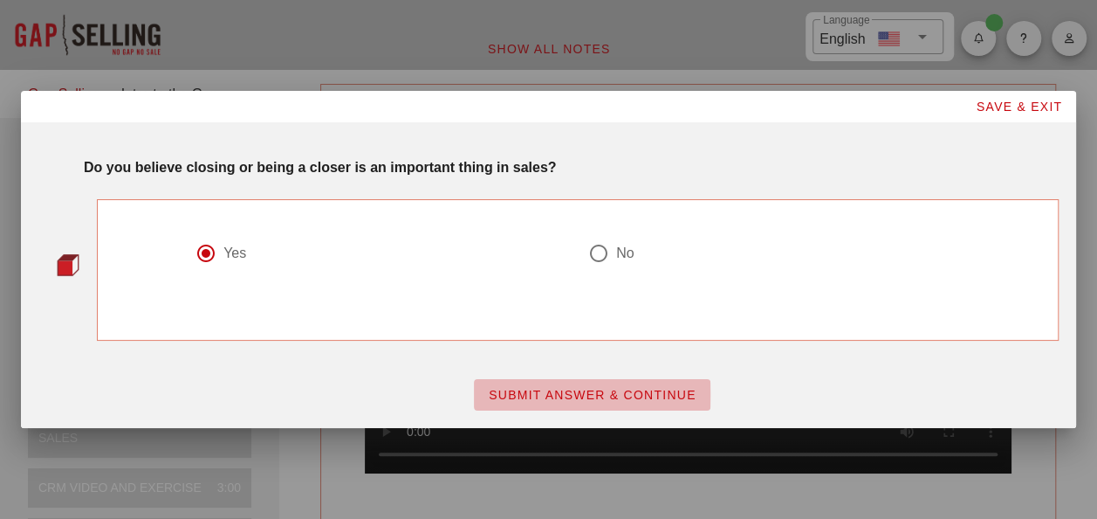
click at [552, 398] on span "SUBMIT ANSWER & CONTINUE" at bounding box center [592, 395] width 209 height 14
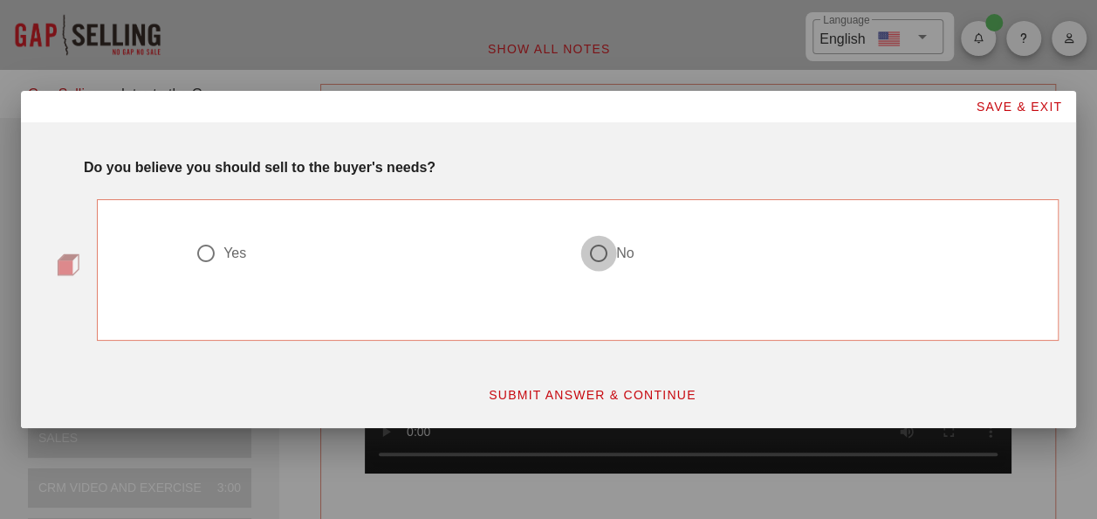
click at [595, 258] on div at bounding box center [599, 253] width 30 height 30
radio input "true"
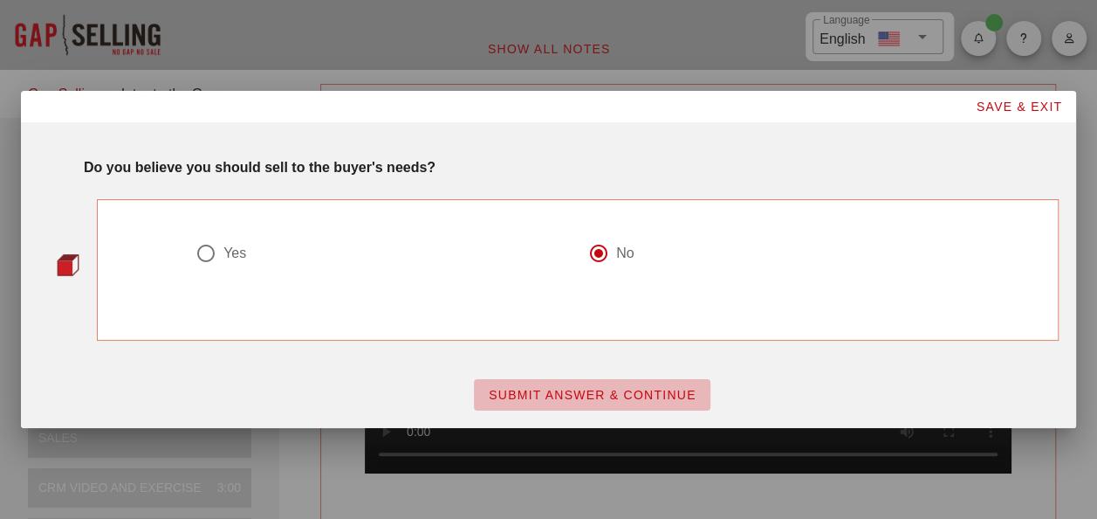
click at [552, 395] on span "SUBMIT ANSWER & CONTINUE" at bounding box center [592, 395] width 209 height 14
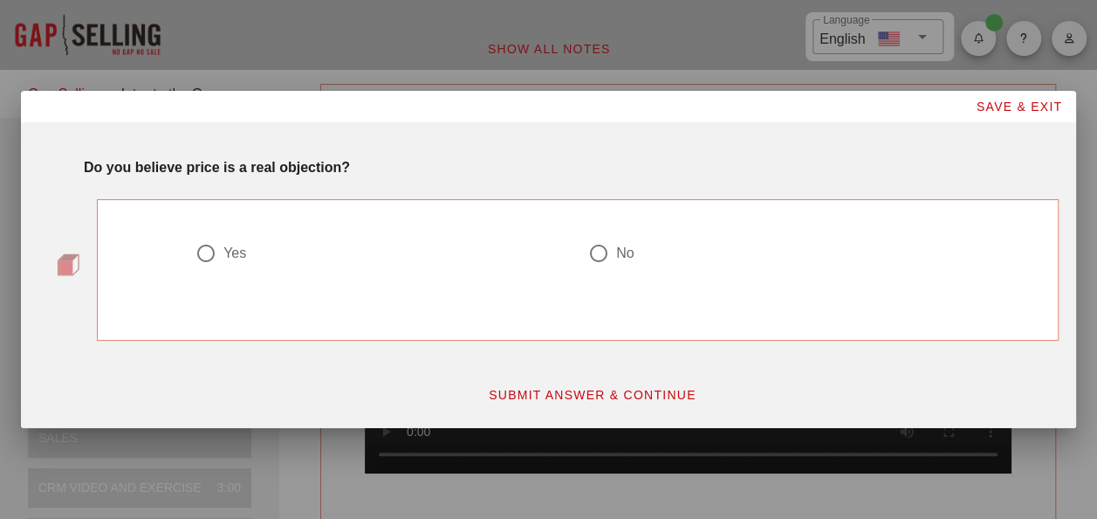
click at [606, 250] on div at bounding box center [599, 253] width 30 height 30
radio input "true"
click at [576, 394] on span "SUBMIT ANSWER & CONTINUE" at bounding box center [592, 395] width 209 height 14
click at [598, 255] on div at bounding box center [599, 253] width 30 height 30
radio input "true"
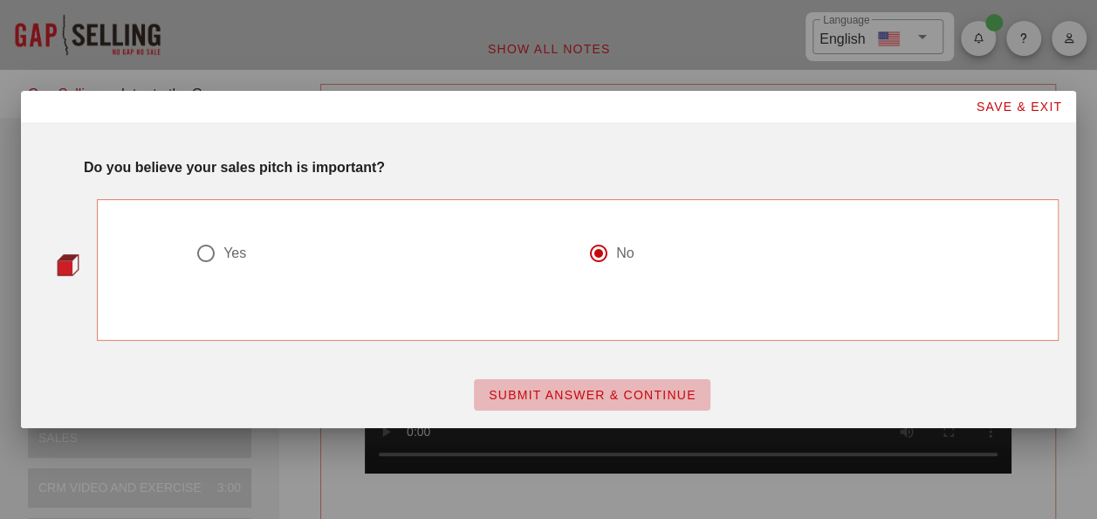
click at [587, 395] on span "SUBMIT ANSWER & CONTINUE" at bounding box center [592, 395] width 209 height 14
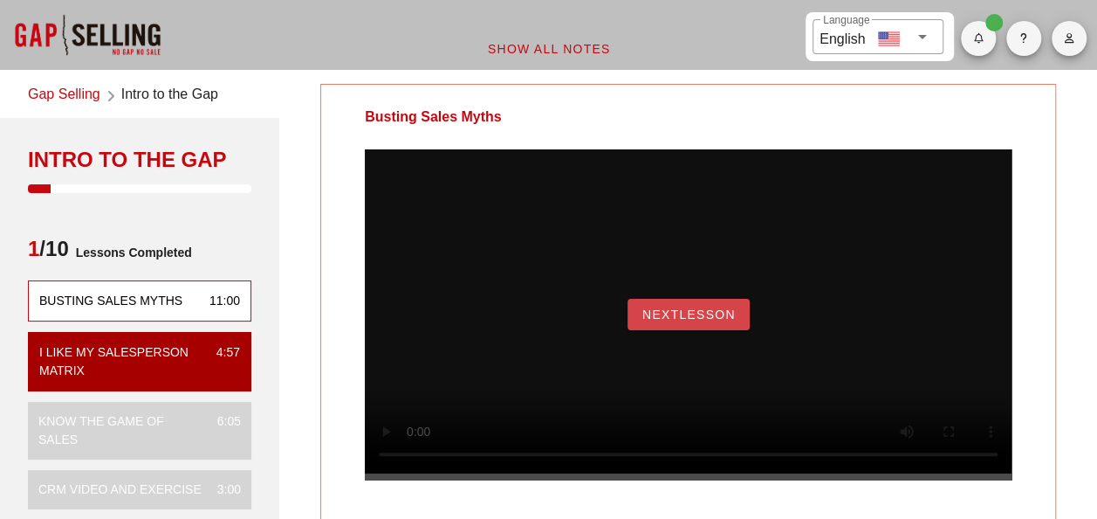
click at [663, 321] on span "NextLesson" at bounding box center [689, 314] width 94 height 14
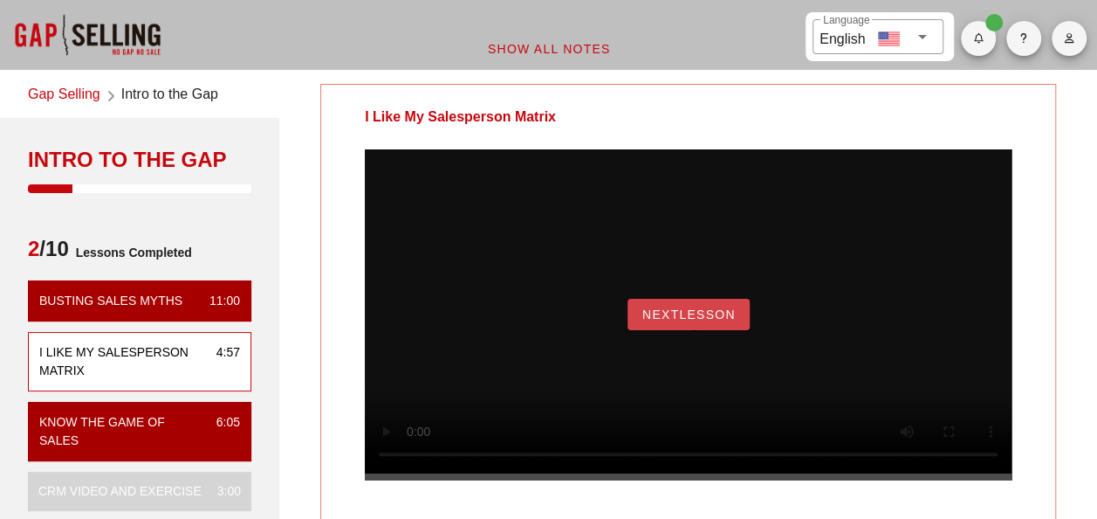
click at [663, 321] on span "NextLesson" at bounding box center [689, 314] width 94 height 14
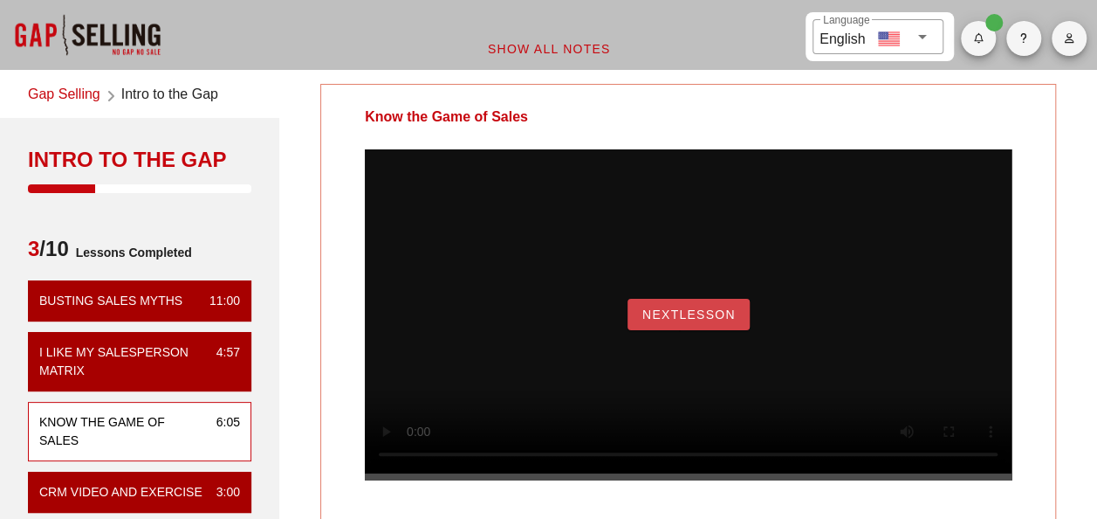
click at [693, 321] on span "NextLesson" at bounding box center [689, 314] width 94 height 14
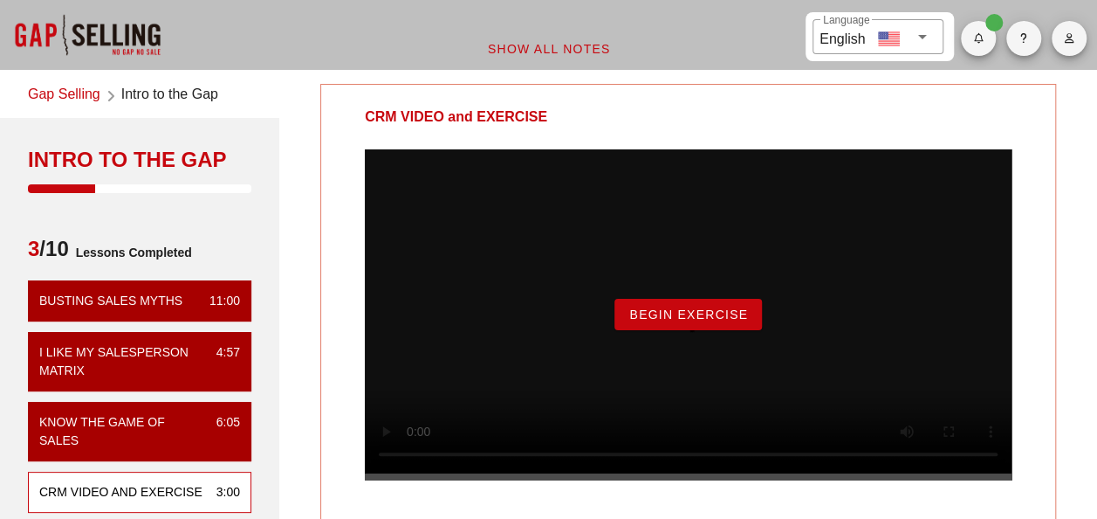
click at [693, 321] on span "Begin Exercise" at bounding box center [689, 314] width 120 height 14
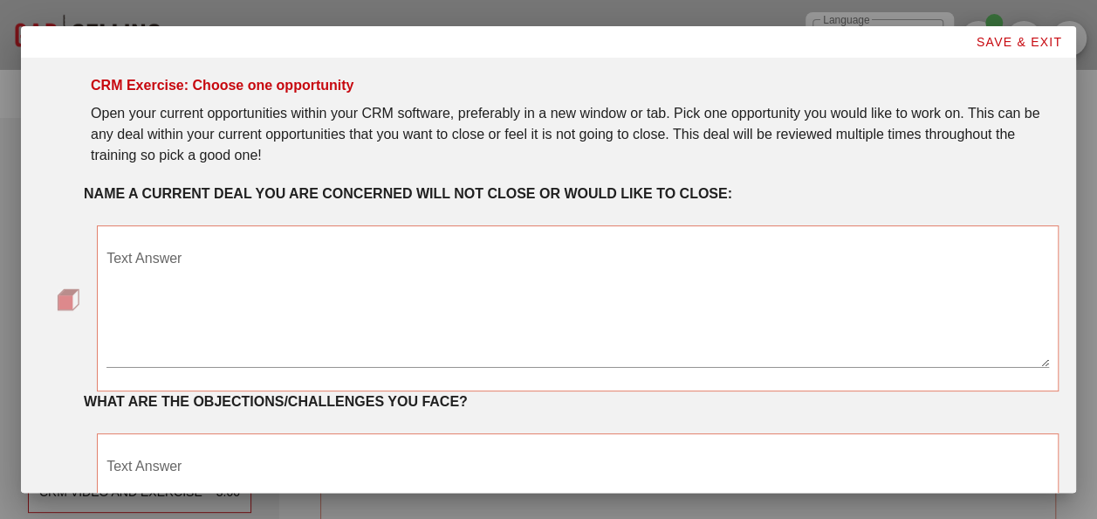
click at [166, 263] on textarea "Text Answer" at bounding box center [578, 305] width 943 height 122
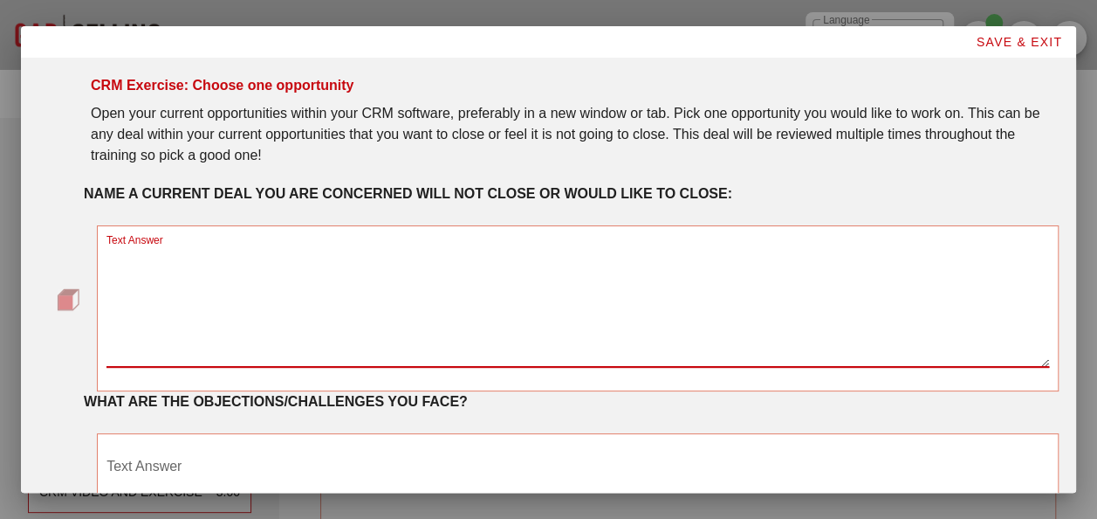
click at [175, 288] on textarea "Text Answer" at bounding box center [578, 305] width 943 height 122
drag, startPoint x: 329, startPoint y: 250, endPoint x: 54, endPoint y: 221, distance: 276.5
click at [55, 222] on div "NAME A CURRENT DEAL YOU ARE CONCERNED WILL NOT CLOSE OR WOULD LIKE TO CLOSE: Te…" at bounding box center [548, 287] width 1021 height 208
drag, startPoint x: 297, startPoint y: 258, endPoint x: 254, endPoint y: 251, distance: 43.5
click at [254, 251] on textarea "Imperial Oil/[PERSON_NAME] Lake/D11" at bounding box center [578, 305] width 943 height 122
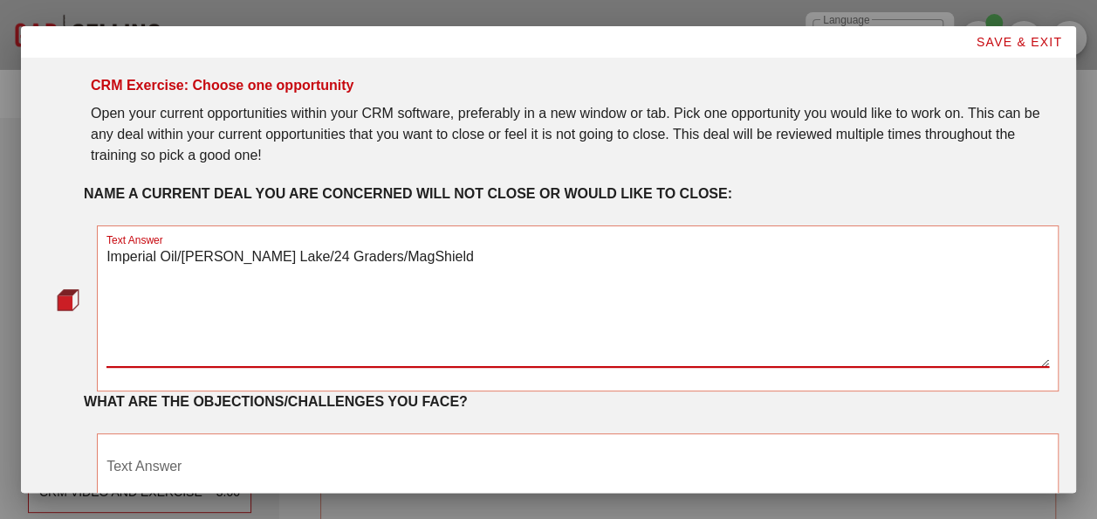
scroll to position [87, 0]
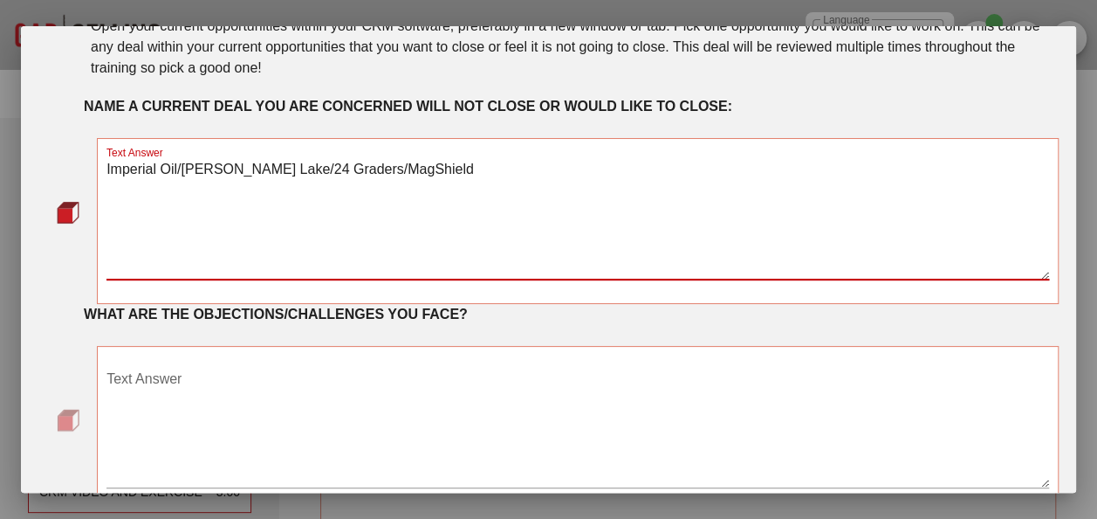
type textarea "Imperial Oil/[PERSON_NAME] Lake/24 Graders/MagShield"
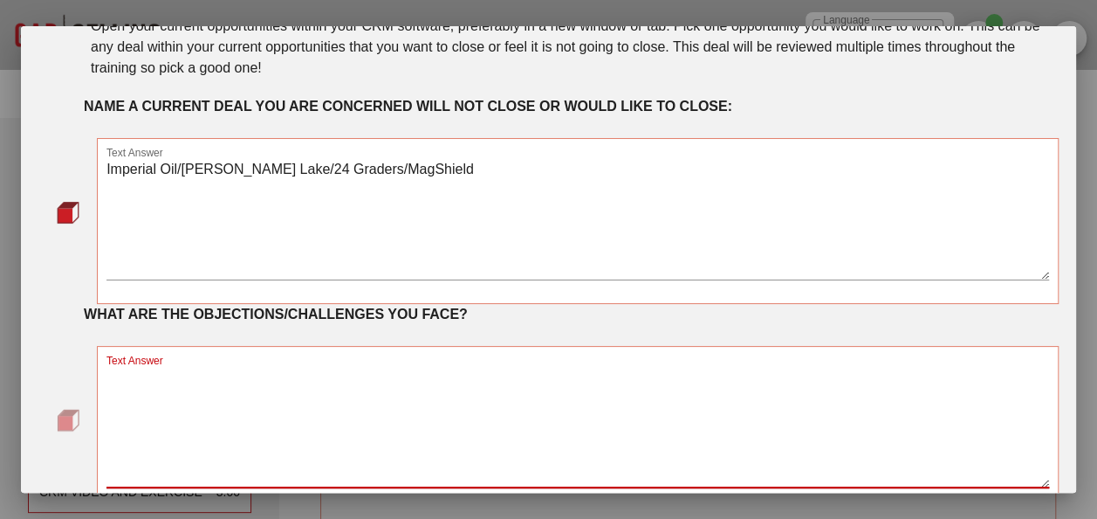
click at [195, 375] on textarea "Text Answer" at bounding box center [578, 426] width 943 height 122
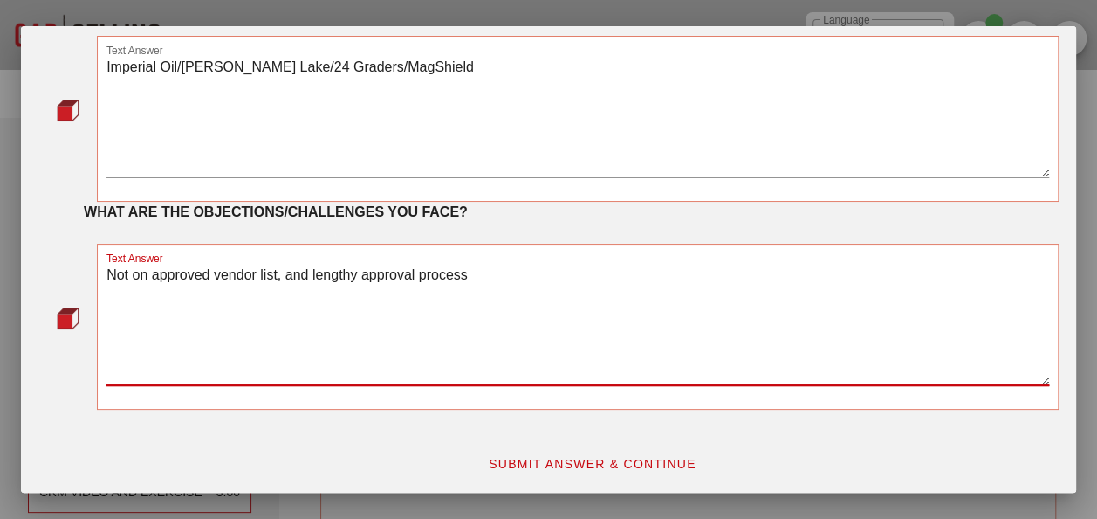
scroll to position [192, 0]
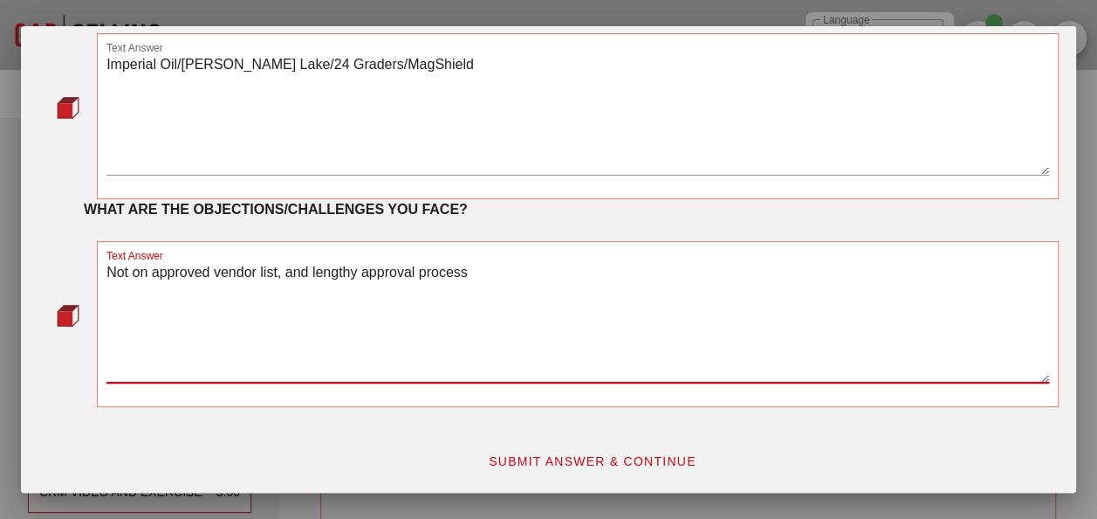
type textarea "Not on approved vendor list, and lengthy approval process"
click at [526, 461] on span "SUBMIT ANSWER & CONTINUE" at bounding box center [592, 461] width 209 height 14
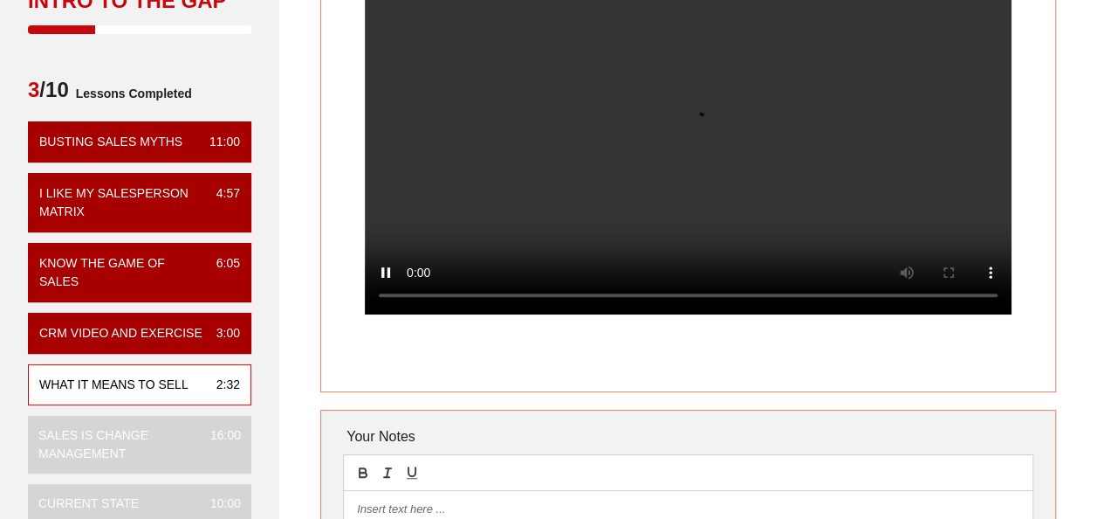
scroll to position [175, 0]
